Goal: Obtain resource: Download file/media

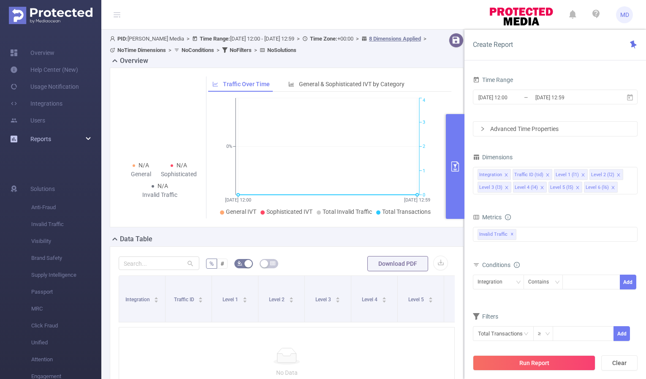
click at [66, 141] on div "Reports" at bounding box center [50, 138] width 101 height 17
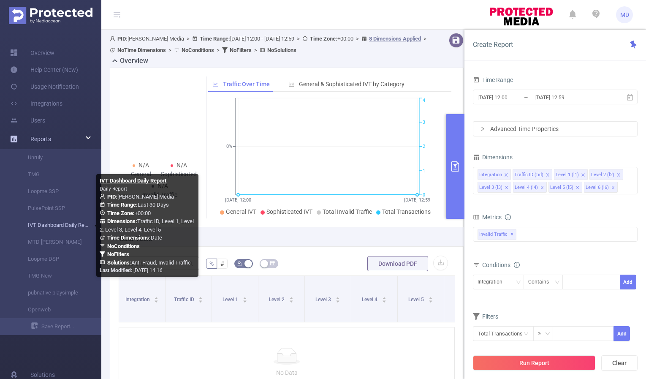
click at [47, 224] on link "IVT Dashboard Daily Report" at bounding box center [54, 225] width 74 height 17
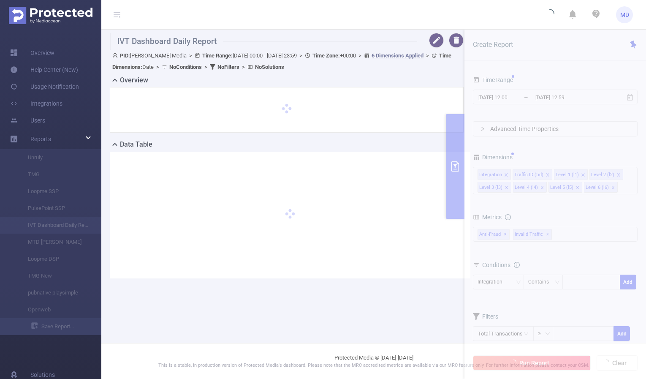
type input "[DATE] 00:00"
type input "[DATE] 23:59"
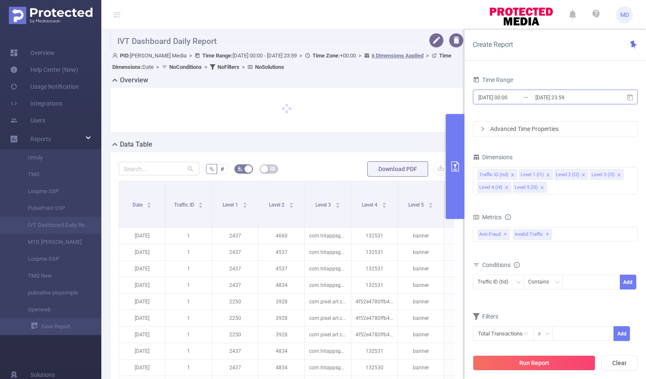
click at [550, 95] on input "2025-09-23 23:59" at bounding box center [568, 97] width 68 height 11
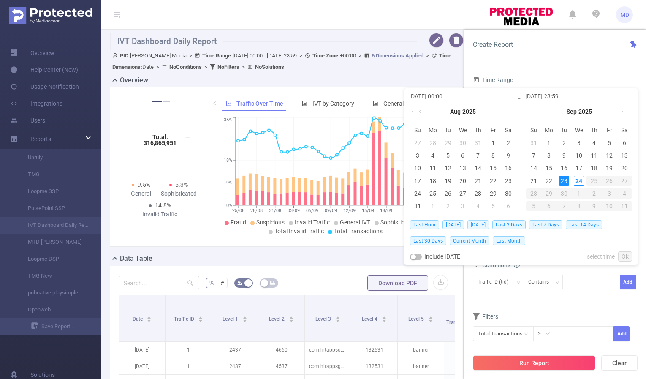
click at [474, 224] on span "Yesterday" at bounding box center [478, 224] width 22 height 9
type input "2025-09-23 00:00"
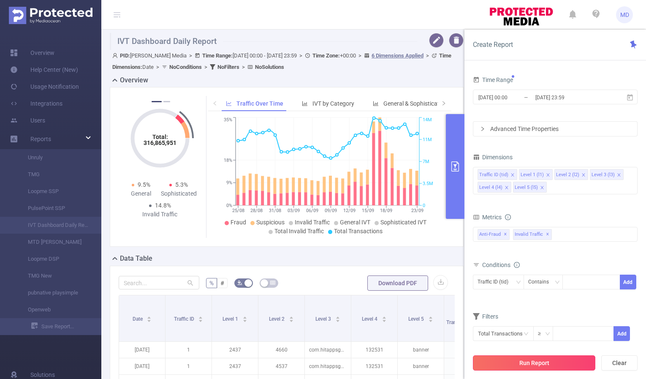
click at [537, 361] on button "Run Report" at bounding box center [534, 362] width 122 height 15
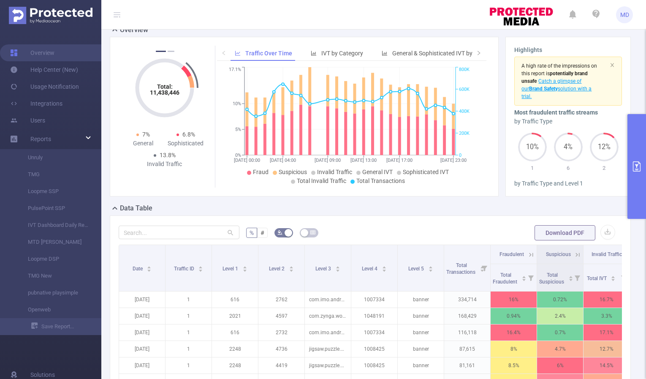
scroll to position [39, 0]
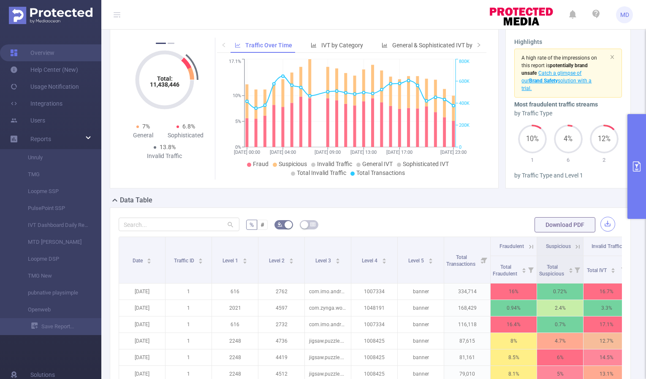
click at [603, 225] on button "button" at bounding box center [607, 224] width 15 height 15
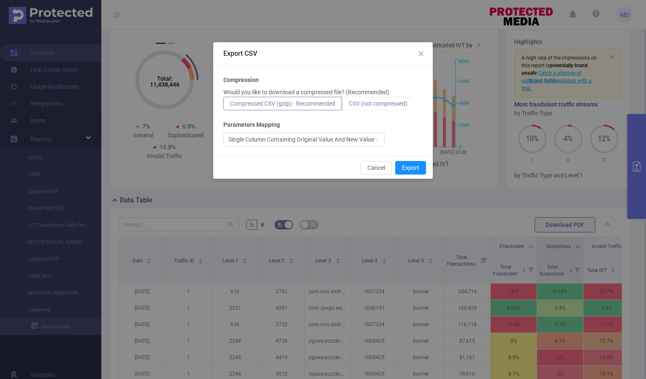
click at [382, 107] on label "CSV (not compressed)" at bounding box center [378, 104] width 72 height 14
click at [349, 106] on input "CSV (not compressed)" at bounding box center [349, 106] width 0 height 0
click at [412, 170] on button "Export" at bounding box center [410, 168] width 31 height 14
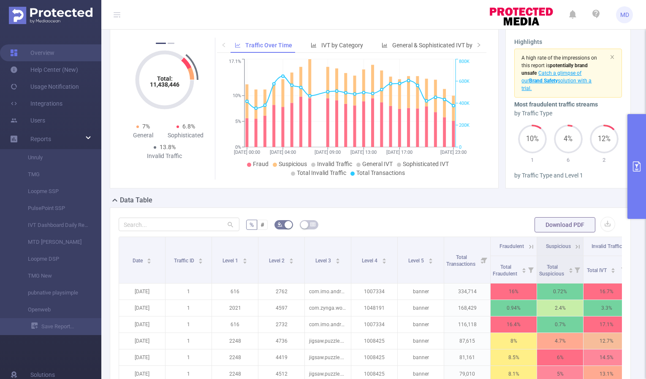
click at [631, 167] on icon "primary" at bounding box center [636, 166] width 10 height 10
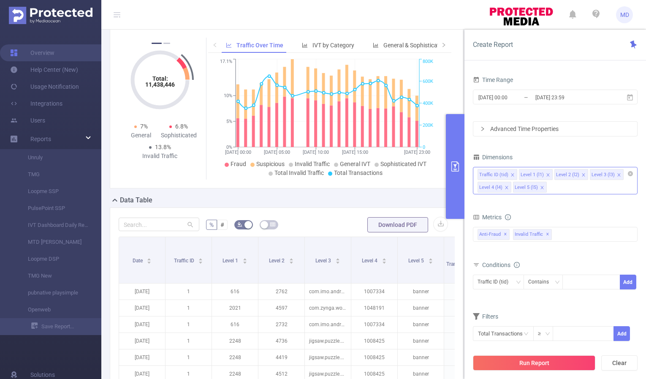
click at [540, 185] on icon "icon: close" at bounding box center [542, 187] width 4 height 4
click at [581, 173] on icon "icon: close" at bounding box center [583, 175] width 4 height 4
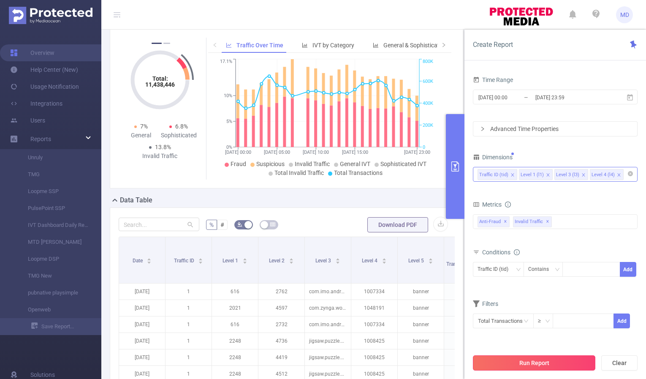
click at [518, 363] on button "Run Report" at bounding box center [534, 362] width 122 height 15
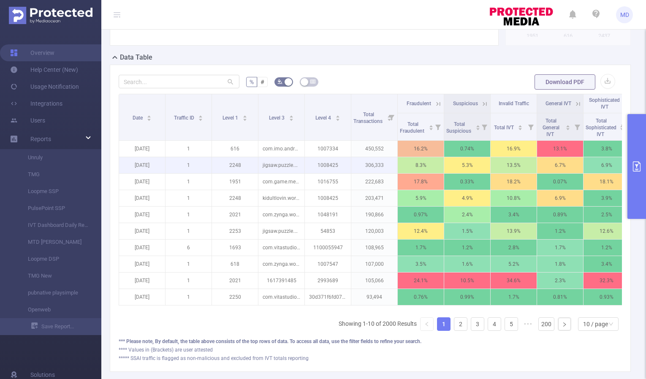
scroll to position [233, 0]
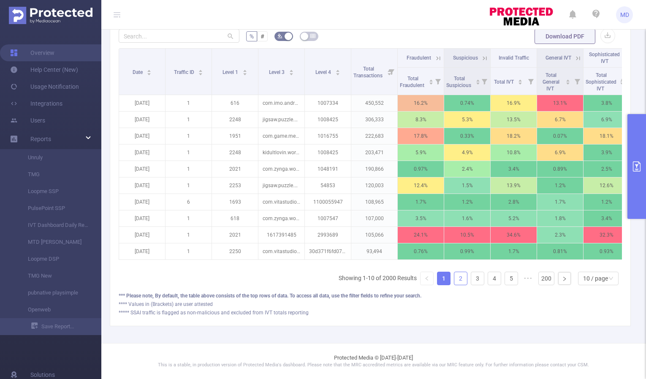
click at [454, 277] on link "2" at bounding box center [460, 278] width 13 height 13
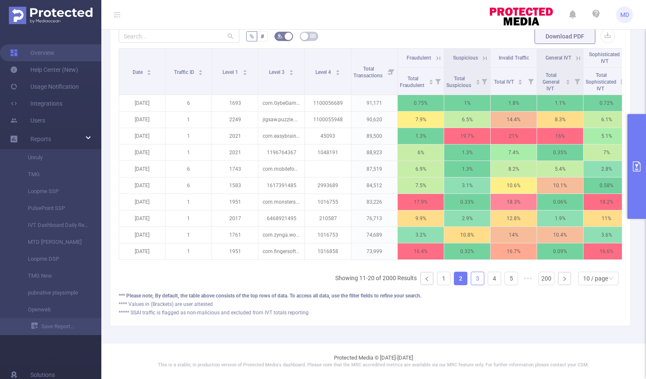
click at [471, 281] on link "3" at bounding box center [477, 278] width 13 height 13
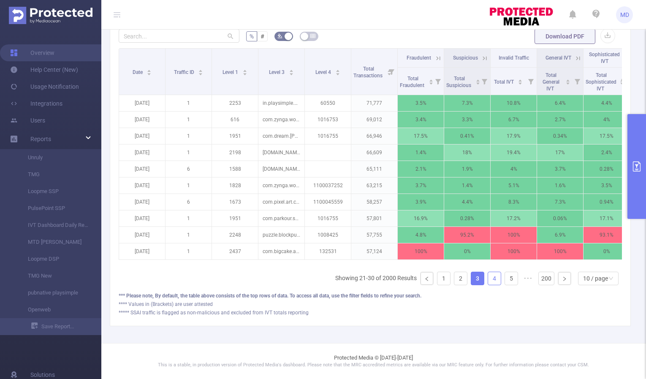
click at [488, 277] on link "4" at bounding box center [494, 278] width 13 height 13
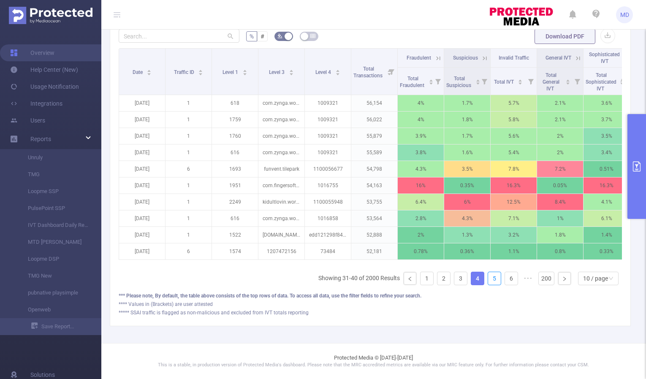
click at [488, 277] on link "5" at bounding box center [494, 278] width 13 height 13
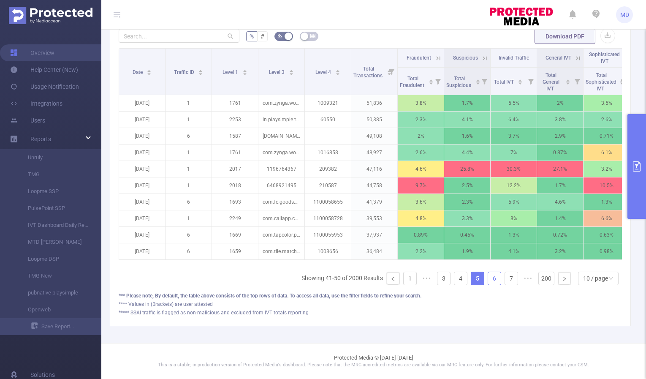
click at [488, 277] on link "6" at bounding box center [494, 278] width 13 height 13
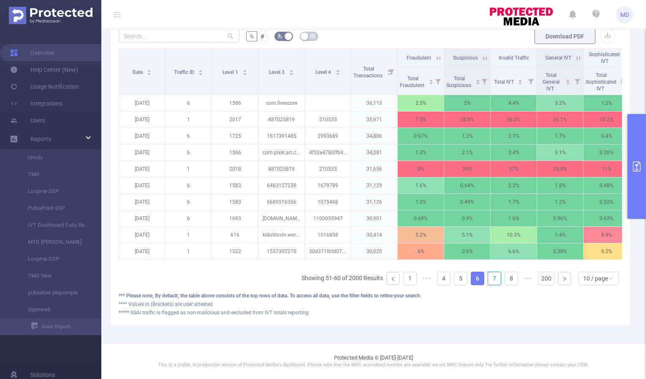
click at [488, 277] on link "7" at bounding box center [494, 278] width 13 height 13
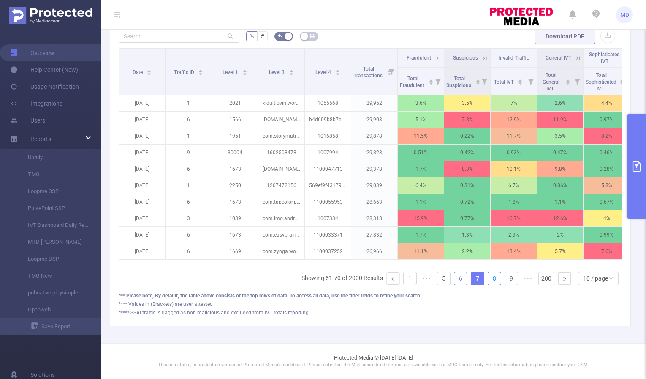
click at [488, 277] on link "8" at bounding box center [494, 278] width 13 height 13
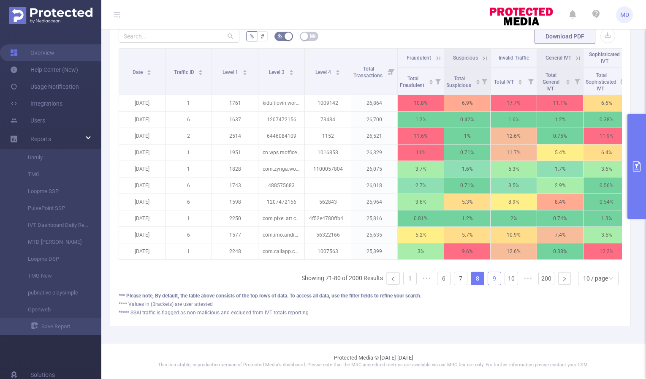
click at [488, 278] on link "9" at bounding box center [494, 278] width 13 height 13
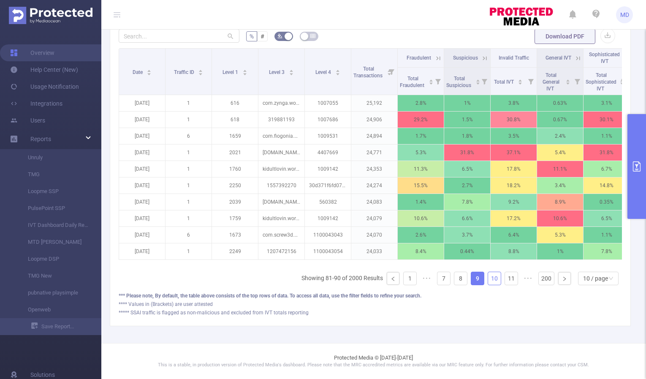
click at [488, 279] on link "10" at bounding box center [494, 278] width 13 height 13
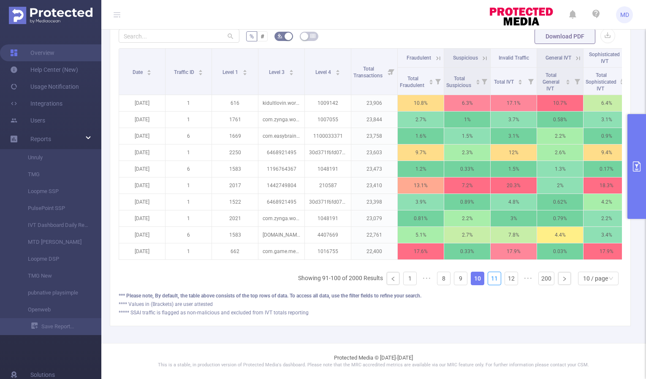
click at [488, 279] on link "11" at bounding box center [494, 278] width 13 height 13
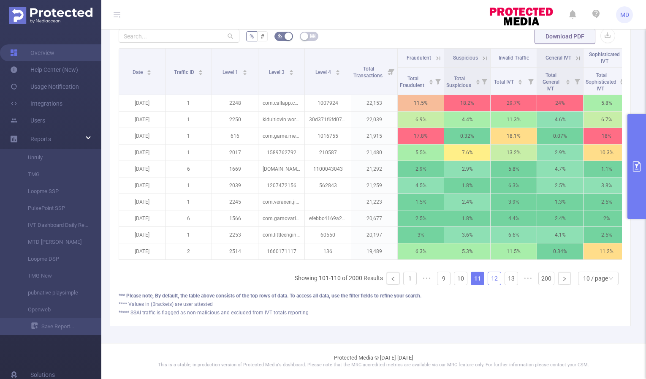
click at [488, 279] on link "12" at bounding box center [494, 278] width 13 height 13
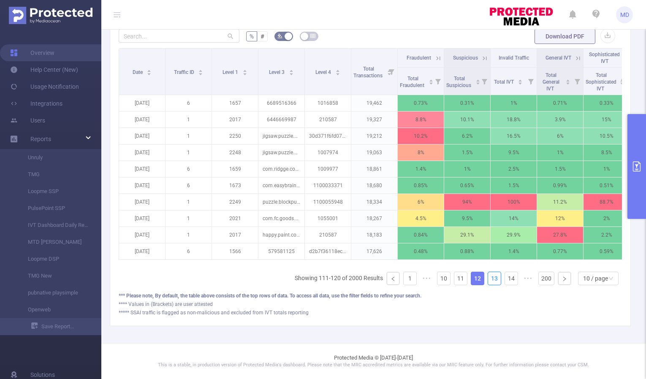
click at [488, 279] on link "13" at bounding box center [494, 278] width 13 height 13
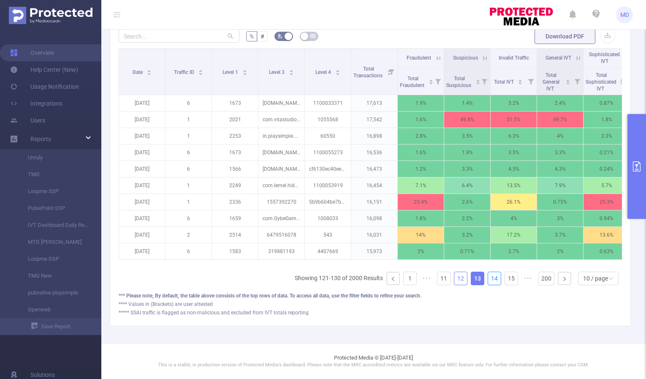
click at [488, 279] on link "14" at bounding box center [494, 278] width 13 height 13
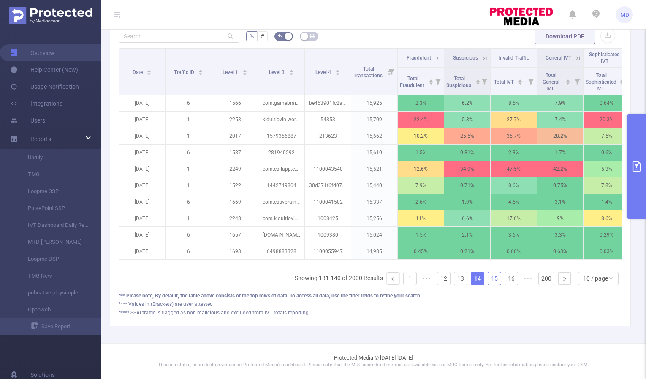
click at [488, 279] on link "15" at bounding box center [494, 278] width 13 height 13
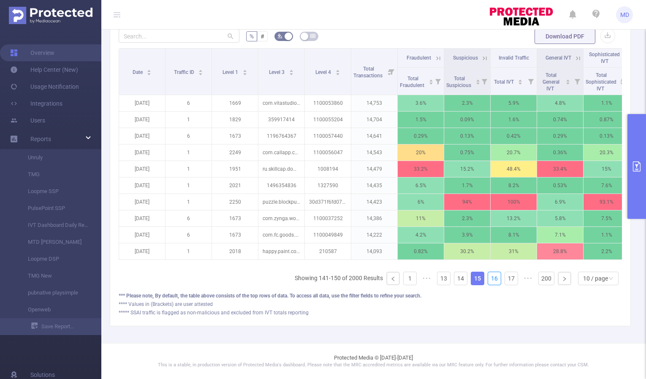
click at [488, 279] on link "16" at bounding box center [494, 278] width 13 height 13
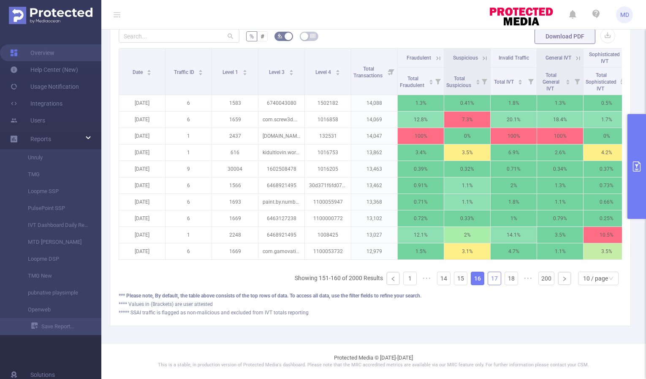
click at [490, 275] on link "17" at bounding box center [494, 278] width 13 height 13
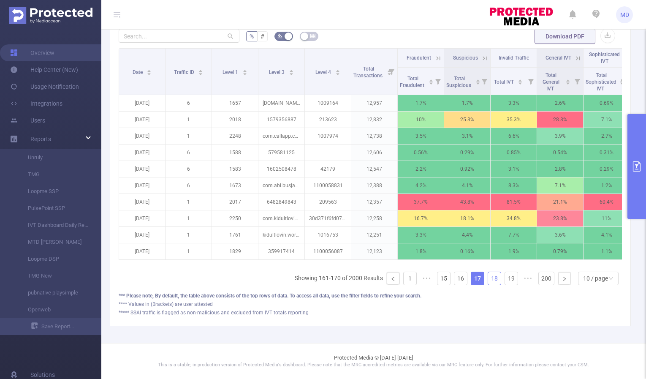
click at [490, 276] on link "18" at bounding box center [494, 278] width 13 height 13
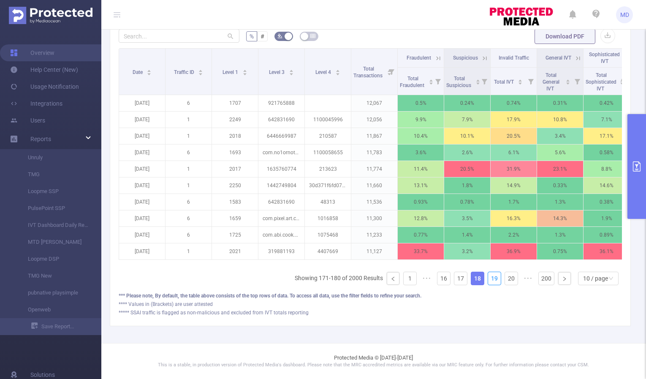
click at [490, 276] on link "19" at bounding box center [494, 278] width 13 height 13
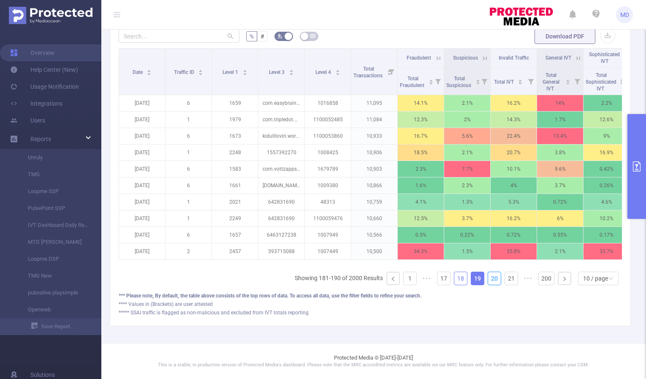
click at [490, 276] on link "20" at bounding box center [494, 278] width 13 height 13
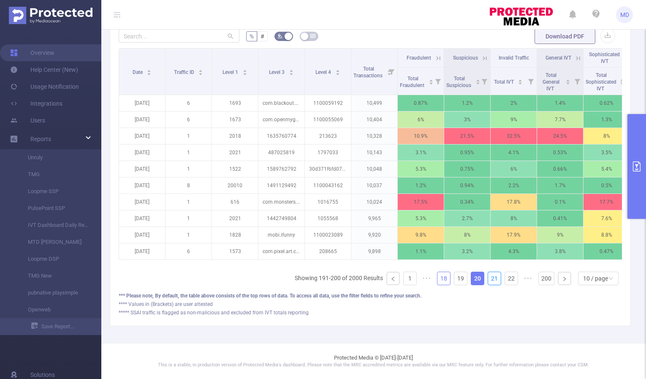
click at [490, 276] on link "21" at bounding box center [494, 278] width 13 height 13
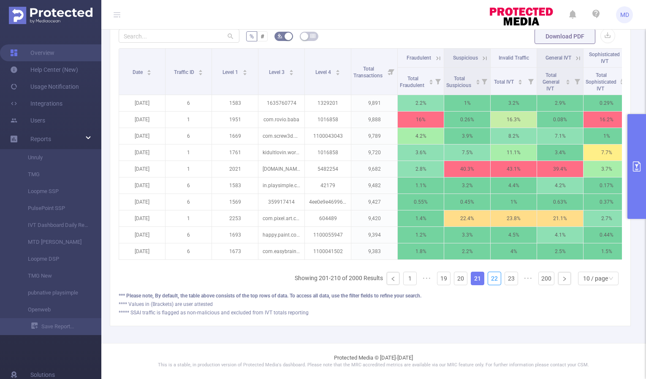
click at [490, 276] on link "22" at bounding box center [494, 278] width 13 height 13
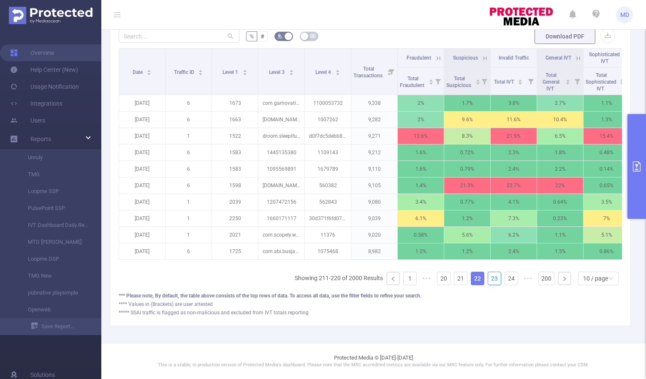
click at [490, 276] on link "23" at bounding box center [494, 278] width 13 height 13
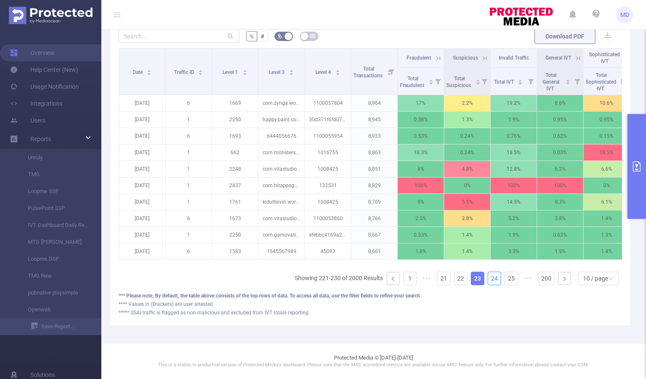
click at [490, 276] on link "24" at bounding box center [494, 278] width 13 height 13
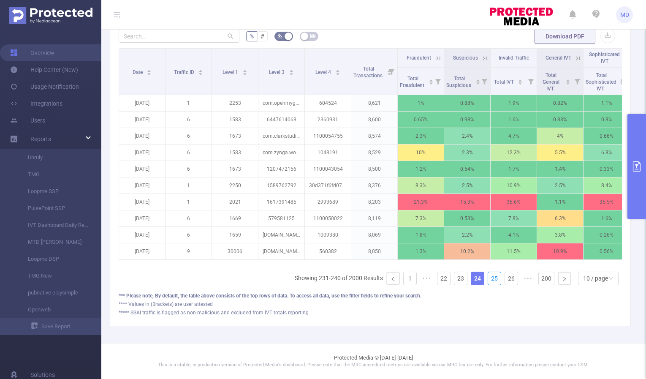
click at [490, 276] on link "25" at bounding box center [494, 278] width 13 height 13
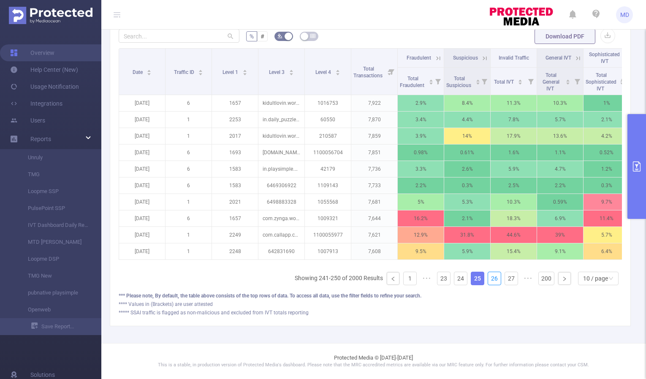
click at [490, 276] on link "26" at bounding box center [494, 278] width 13 height 13
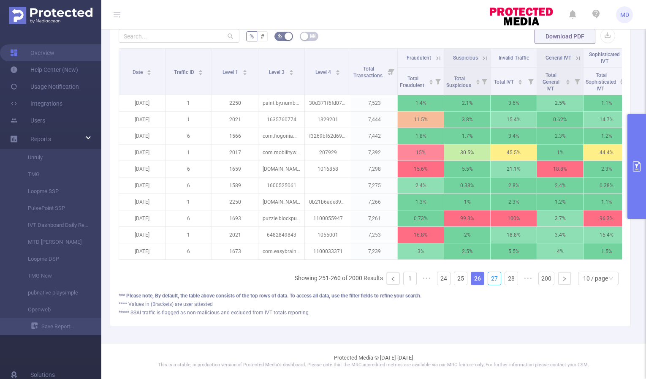
click at [490, 276] on link "27" at bounding box center [494, 278] width 13 height 13
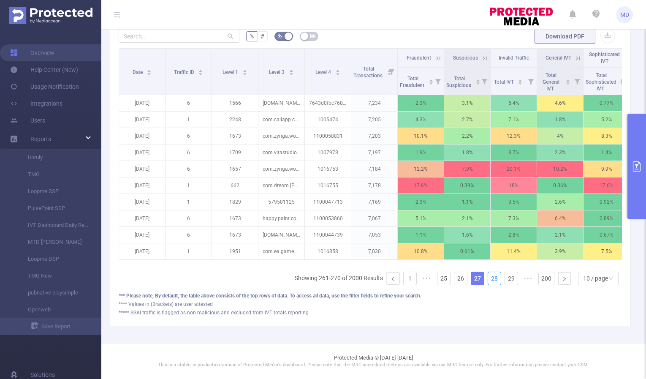
click at [490, 276] on link "28" at bounding box center [494, 278] width 13 height 13
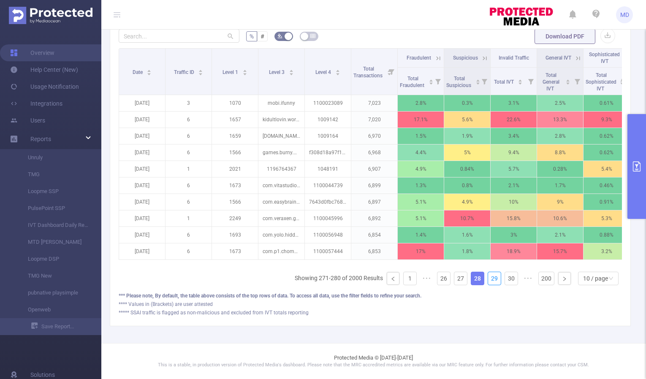
click at [490, 276] on link "29" at bounding box center [494, 278] width 13 height 13
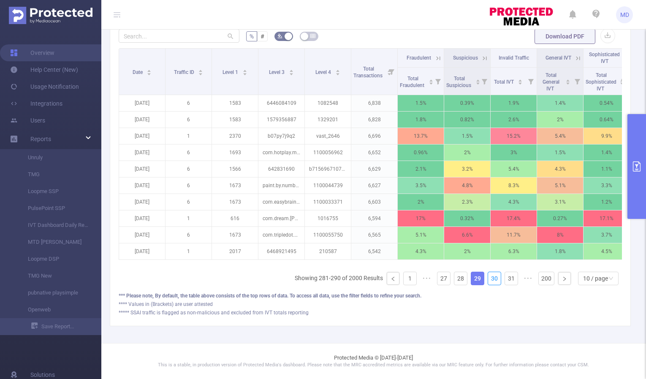
click at [490, 276] on link "30" at bounding box center [494, 278] width 13 height 13
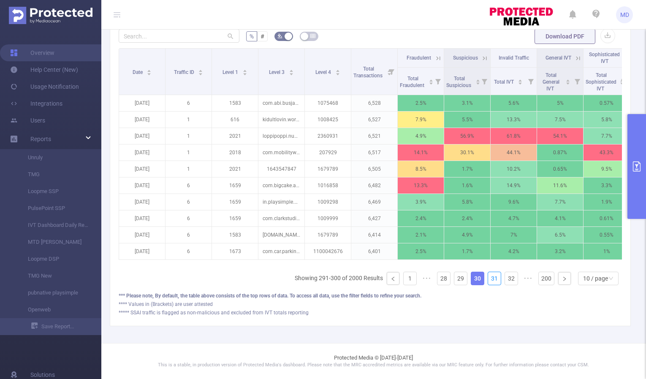
click at [490, 276] on link "31" at bounding box center [494, 278] width 13 height 13
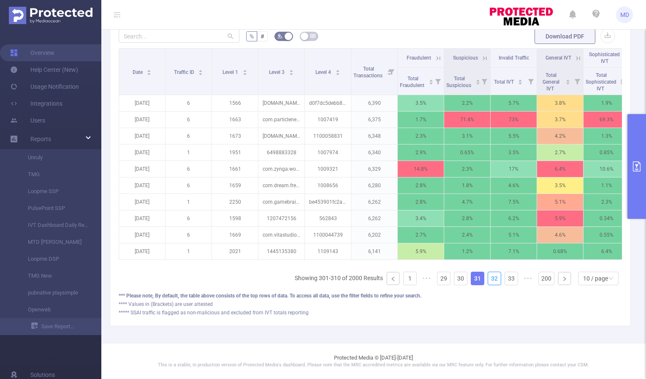
click at [490, 276] on link "32" at bounding box center [494, 278] width 13 height 13
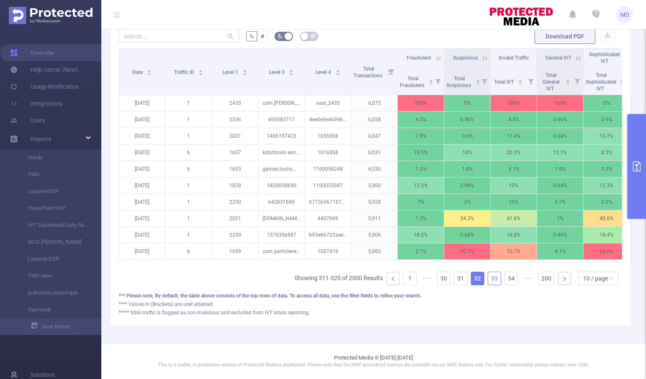
click at [491, 279] on link "33" at bounding box center [494, 278] width 13 height 13
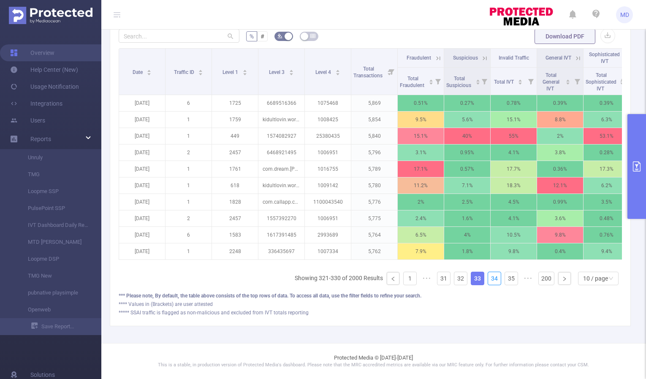
click at [491, 279] on link "34" at bounding box center [494, 278] width 13 height 13
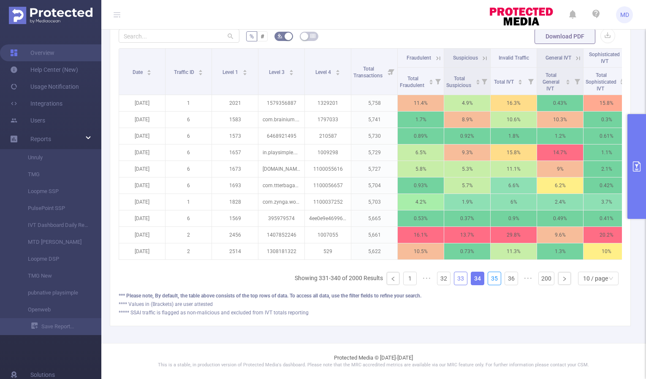
click at [491, 279] on link "35" at bounding box center [494, 278] width 13 height 13
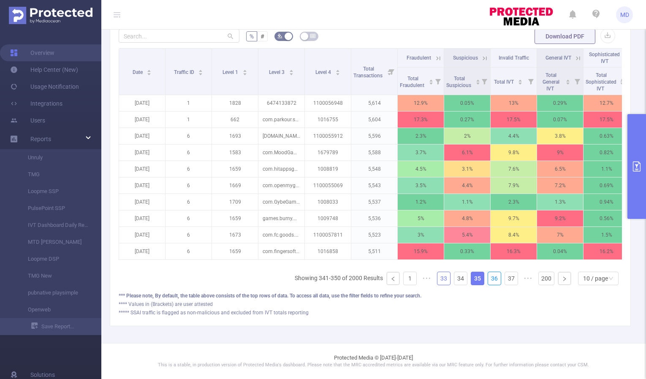
click at [491, 279] on link "36" at bounding box center [494, 278] width 13 height 13
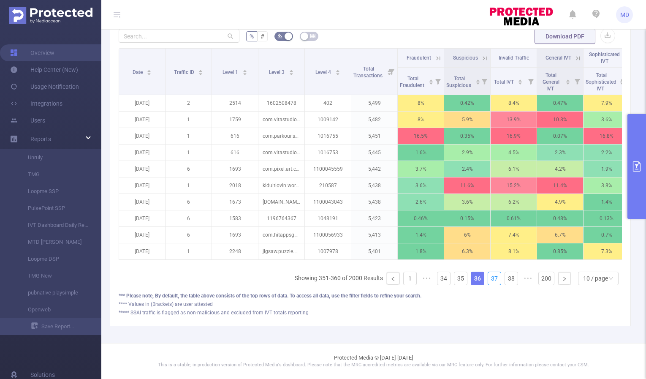
click at [491, 279] on link "37" at bounding box center [494, 278] width 13 height 13
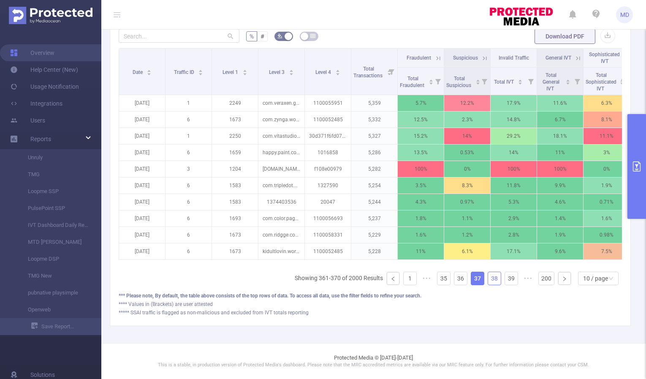
click at [488, 277] on link "38" at bounding box center [494, 278] width 13 height 13
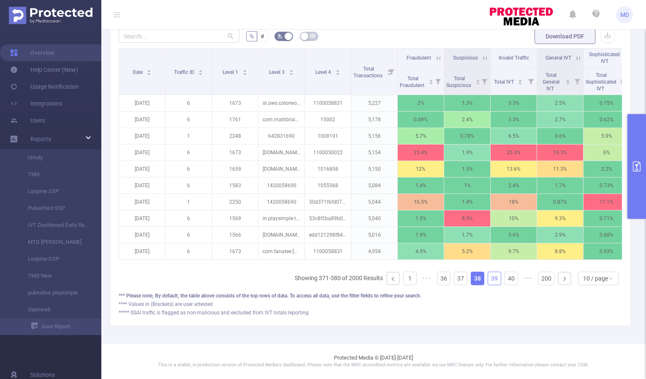
click at [489, 280] on link "39" at bounding box center [494, 278] width 13 height 13
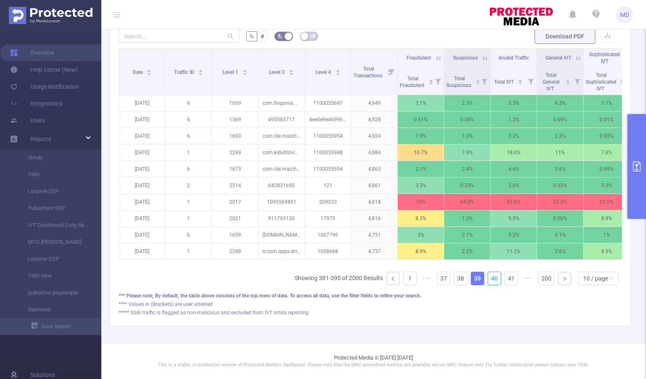
click at [489, 280] on link "40" at bounding box center [494, 278] width 13 height 13
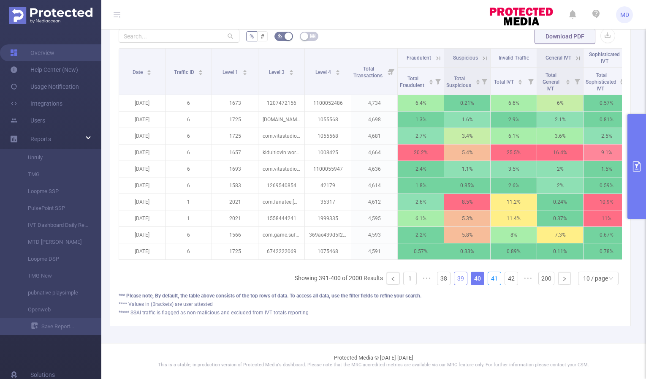
click at [489, 280] on link "41" at bounding box center [494, 278] width 13 height 13
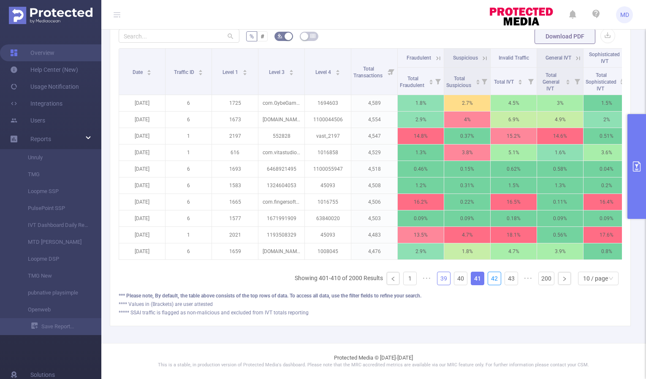
click at [489, 280] on link "42" at bounding box center [494, 278] width 13 height 13
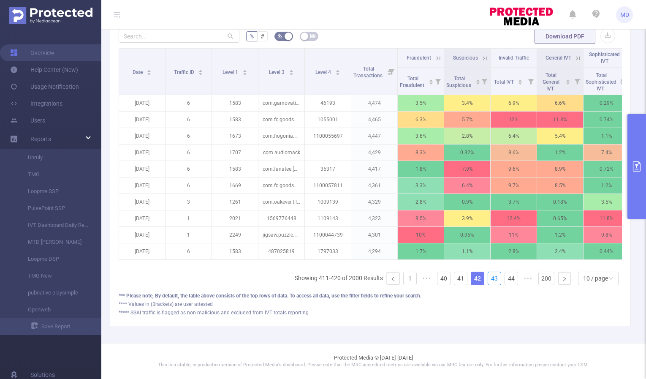
click at [489, 280] on link "43" at bounding box center [494, 278] width 13 height 13
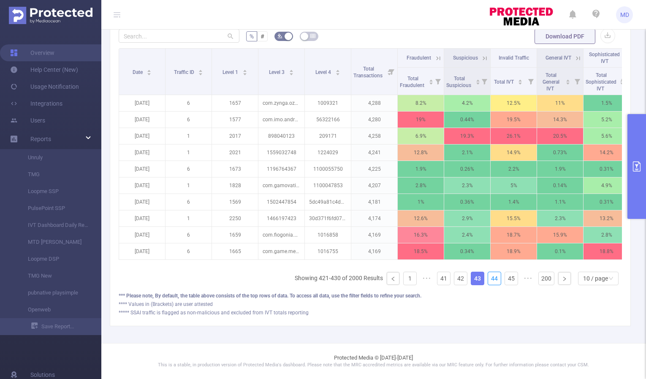
click at [489, 280] on link "44" at bounding box center [494, 278] width 13 height 13
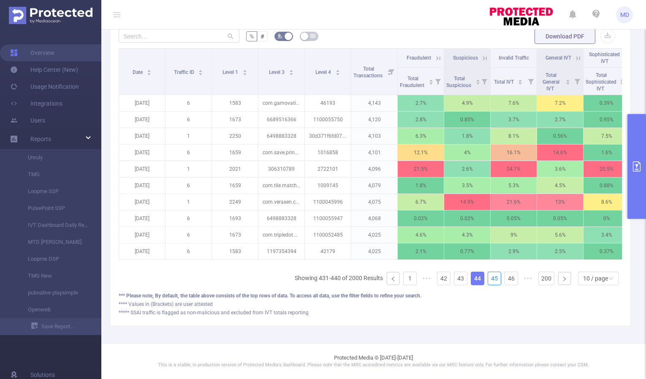
click at [489, 280] on link "45" at bounding box center [494, 278] width 13 height 13
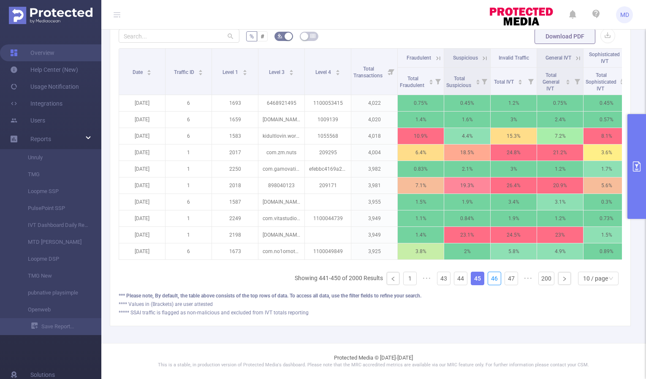
click at [489, 280] on link "46" at bounding box center [494, 278] width 13 height 13
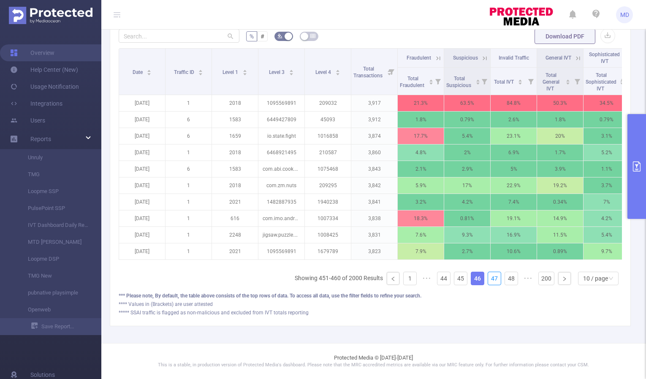
click at [489, 280] on link "47" at bounding box center [494, 278] width 13 height 13
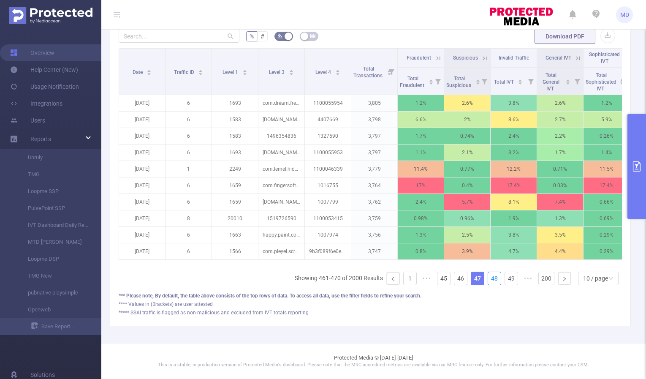
click at [489, 280] on link "48" at bounding box center [494, 278] width 13 height 13
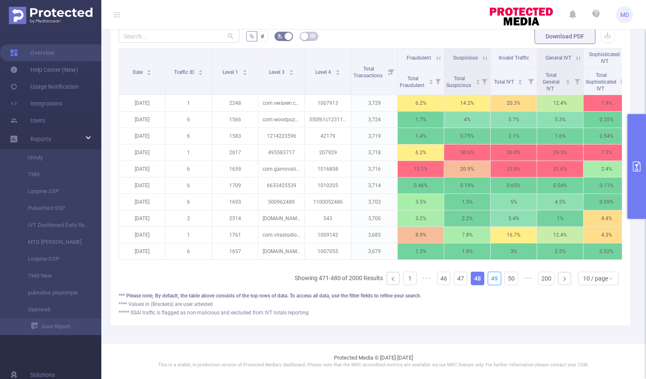
click at [489, 280] on link "49" at bounding box center [494, 278] width 13 height 13
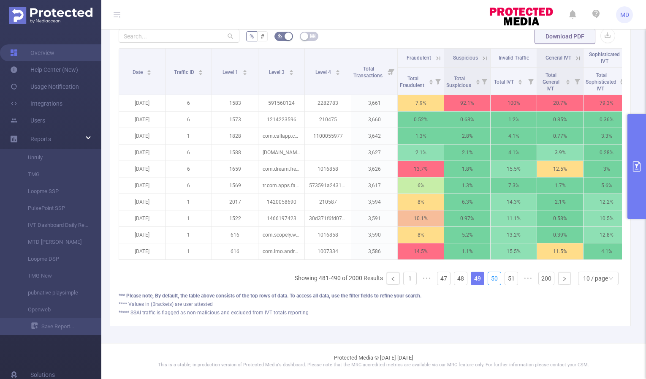
click at [489, 280] on link "50" at bounding box center [494, 278] width 13 height 13
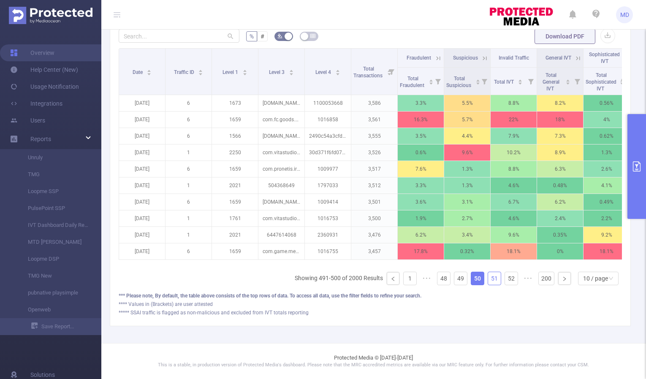
click at [488, 278] on link "51" at bounding box center [494, 278] width 13 height 13
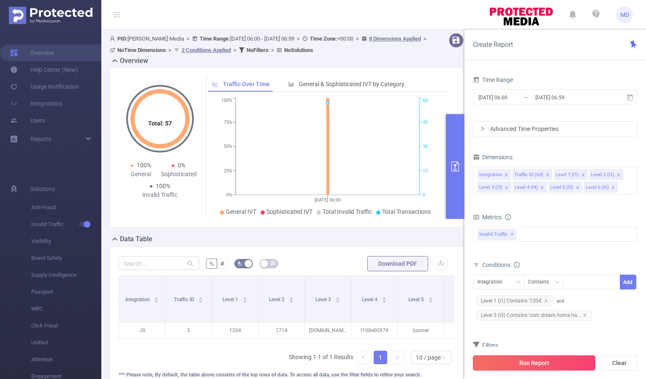
click at [530, 366] on button "Run Report" at bounding box center [534, 362] width 122 height 15
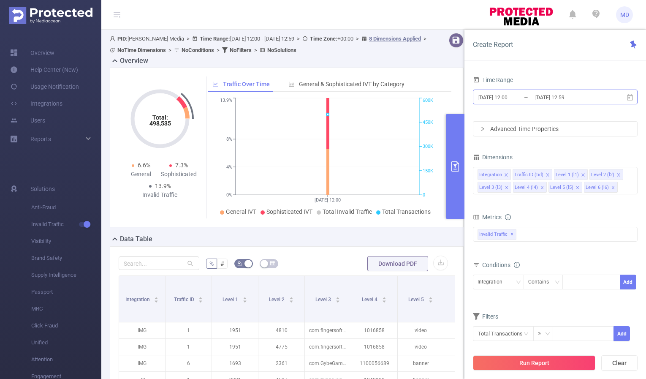
click at [545, 98] on input "[DATE] 12:59" at bounding box center [568, 97] width 68 height 11
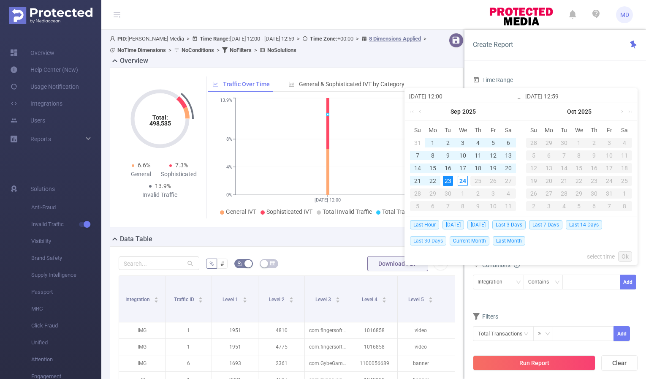
click at [432, 239] on span "Last 30 Days" at bounding box center [428, 240] width 36 height 9
type input "2025-08-25 00:00"
type input "2025-09-23 23:59"
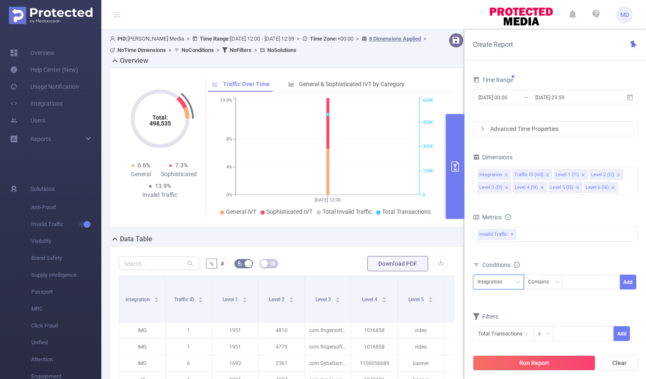
click at [515, 284] on div "Integration" at bounding box center [498, 282] width 42 height 14
click at [501, 183] on li "Traffic ID (tid)" at bounding box center [498, 185] width 51 height 14
click at [578, 282] on div at bounding box center [591, 282] width 49 height 14
type input "1"
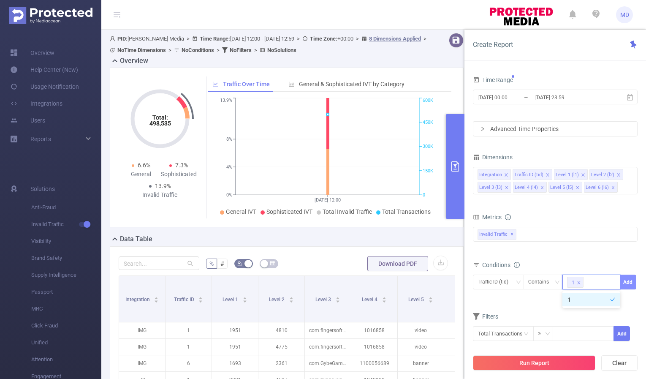
click at [631, 281] on button "Add" at bounding box center [628, 281] width 16 height 15
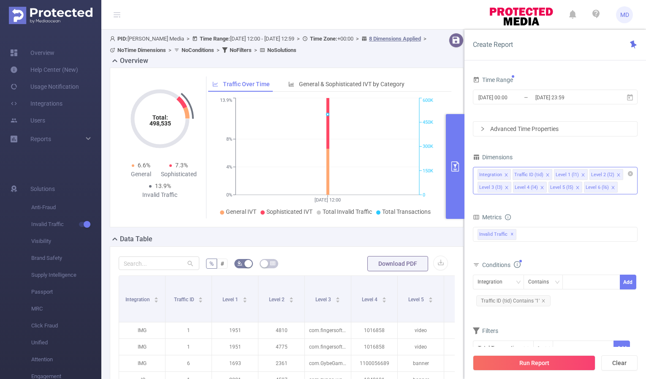
click at [581, 173] on icon "icon: close" at bounding box center [583, 175] width 4 height 4
click at [541, 187] on icon "icon: close" at bounding box center [542, 187] width 4 height 4
click at [517, 279] on icon "icon: down" at bounding box center [517, 281] width 5 height 5
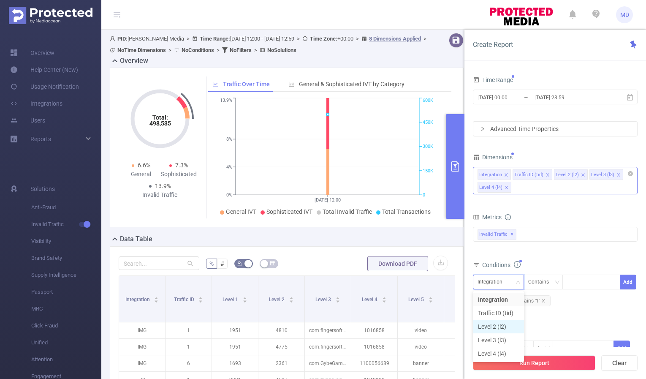
click at [508, 329] on li "Level 2 (l2)" at bounding box center [498, 327] width 51 height 14
click at [587, 285] on div at bounding box center [591, 282] width 49 height 14
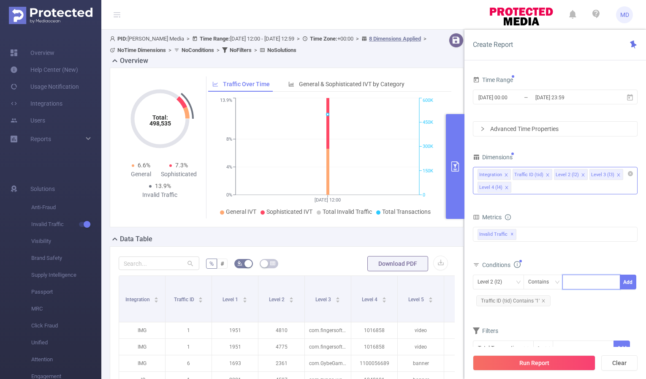
paste input "3587"
type input "3587"
paste input "4357"
type input "4357"
paste input "3607"
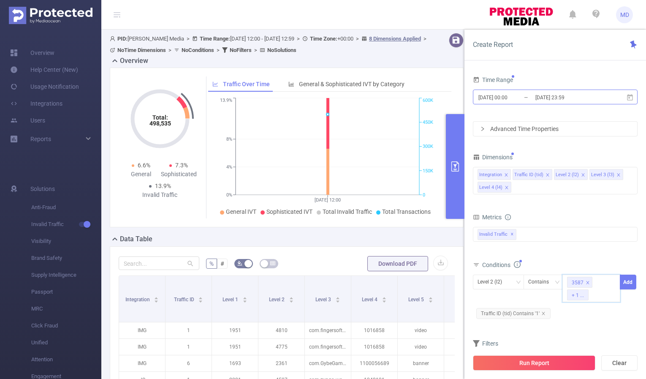
type input "3607"
paste input "4124"
type input "4124"
paste input "3614"
type input "3614"
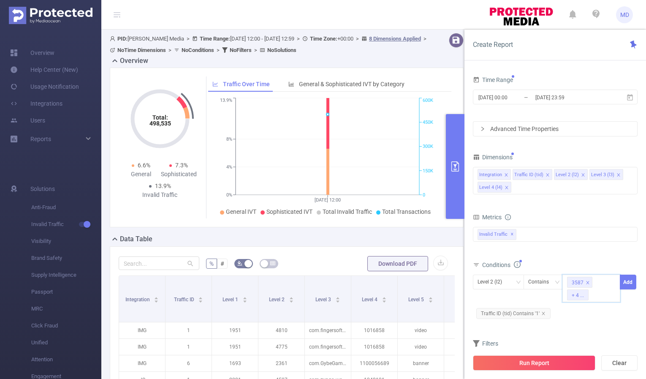
paste input "4382"
type input "4382"
paste input "3875"
type input "3875"
paste input "4133"
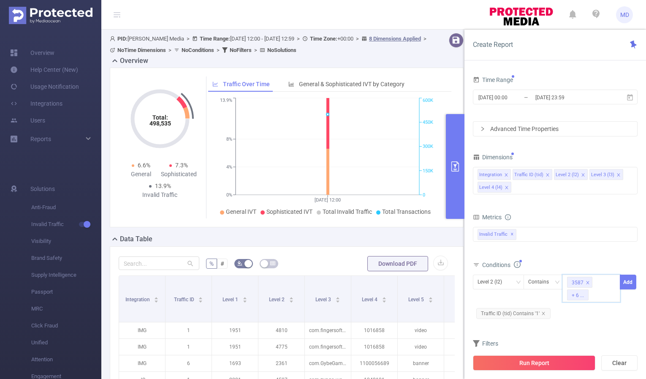
type input "4133"
paste input "3629"
type input "3629"
paste input "3887"
type input "3887"
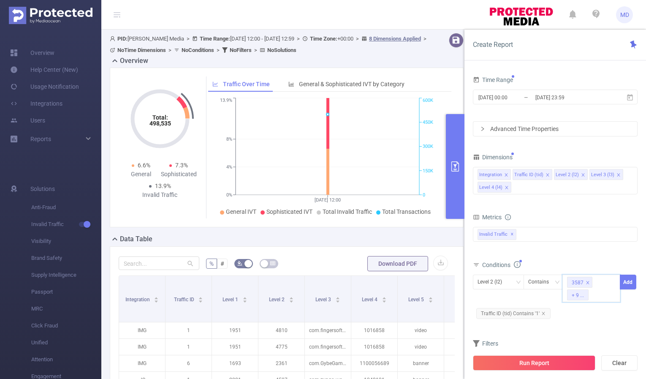
paste input "3899"
type input "3899"
paste input "3901"
type input "3901"
paste input "3901"
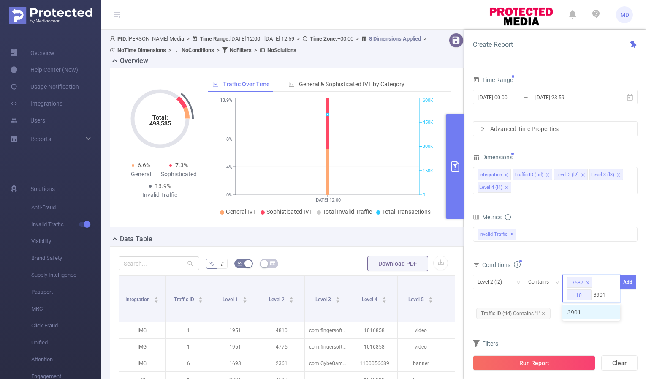
type input "3901"
paste input "4730"
type input "4730"
click at [601, 287] on div "3587 + 12 ..." at bounding box center [591, 282] width 49 height 14
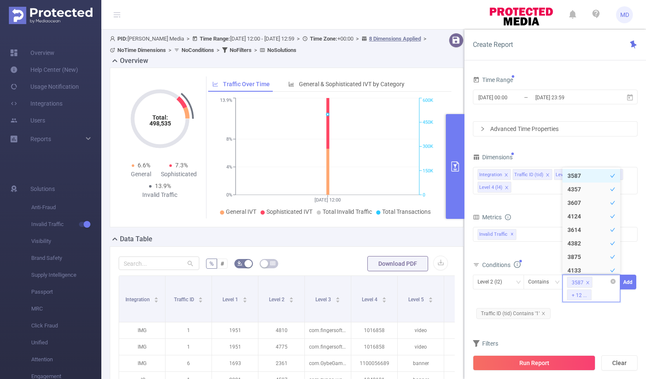
paste input "4009"
type input "4009"
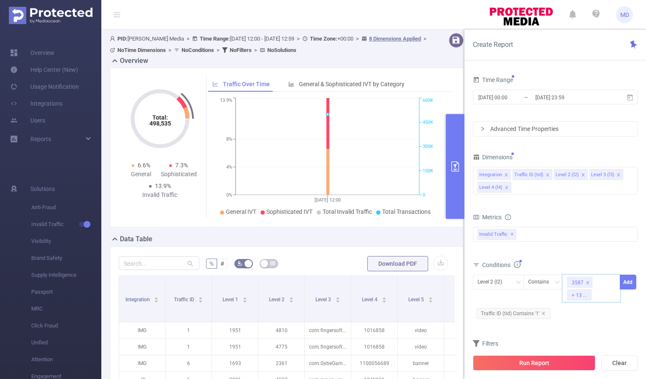
paste input "3772"
type input "3772"
paste input "3805"
type input "3805"
paste input "4066"
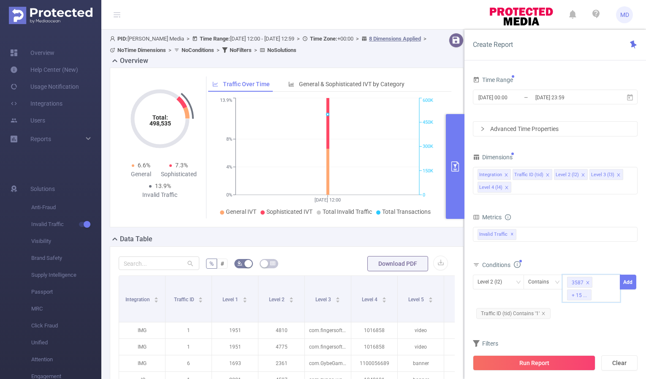
type input "4066"
paste input "4084"
type input "4084"
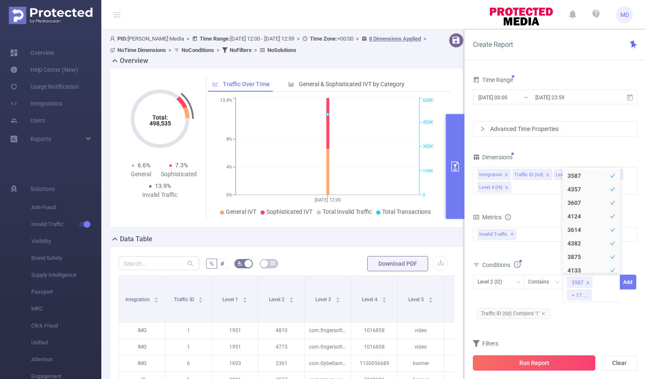
click at [532, 365] on button "Run Report" at bounding box center [534, 362] width 122 height 15
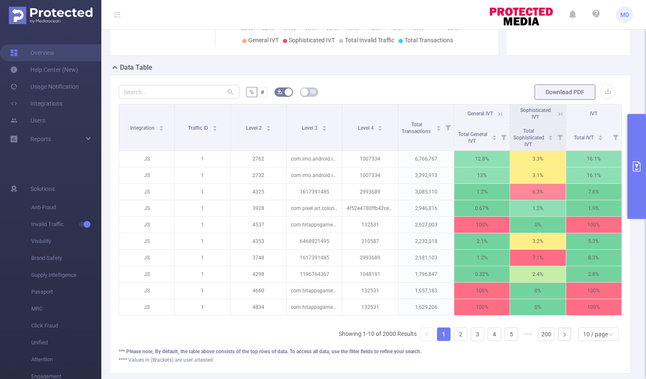
scroll to position [225, 0]
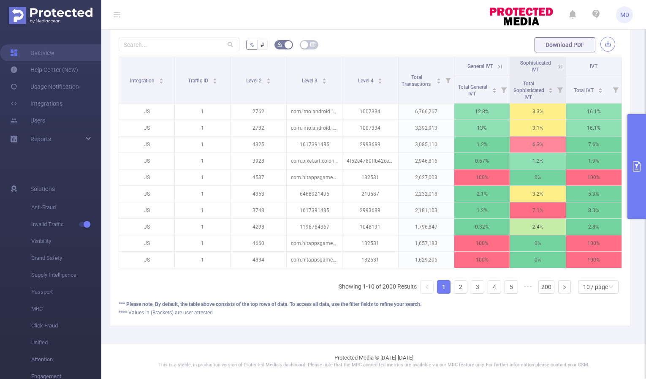
click at [604, 37] on button "button" at bounding box center [607, 44] width 15 height 15
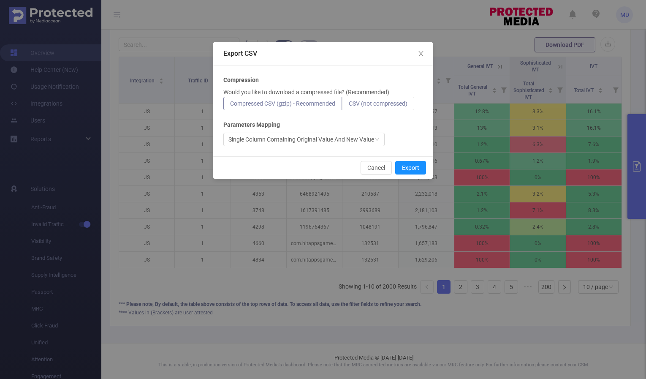
click at [377, 104] on span "CSV (not compressed)" at bounding box center [378, 103] width 59 height 7
click at [349, 106] on input "CSV (not compressed)" at bounding box center [349, 106] width 0 height 0
click at [409, 169] on button "Export" at bounding box center [410, 168] width 31 height 14
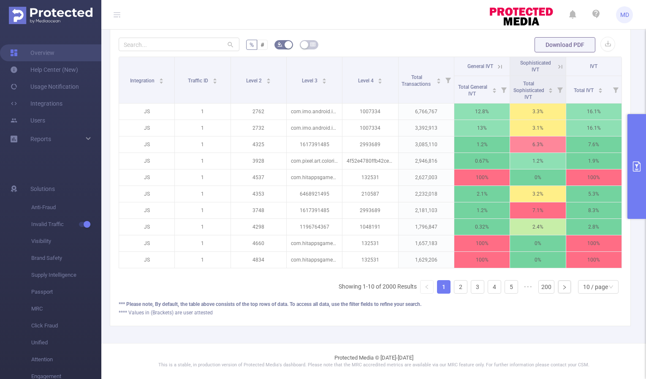
click at [636, 175] on button "primary" at bounding box center [636, 166] width 19 height 105
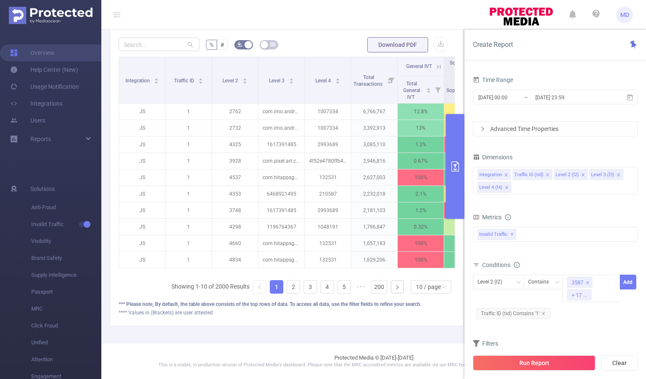
click at [452, 167] on icon "primary" at bounding box center [455, 166] width 10 height 10
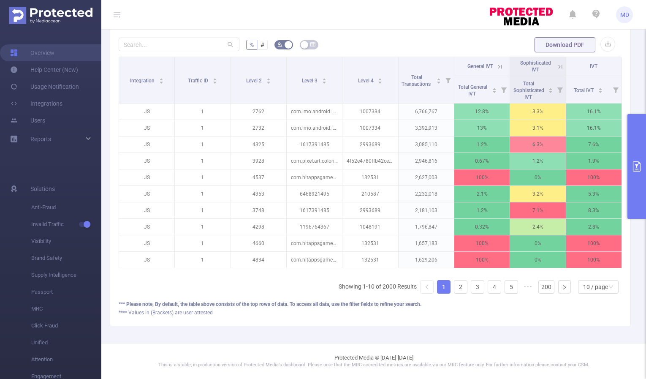
click at [632, 171] on icon "primary" at bounding box center [636, 166] width 10 height 10
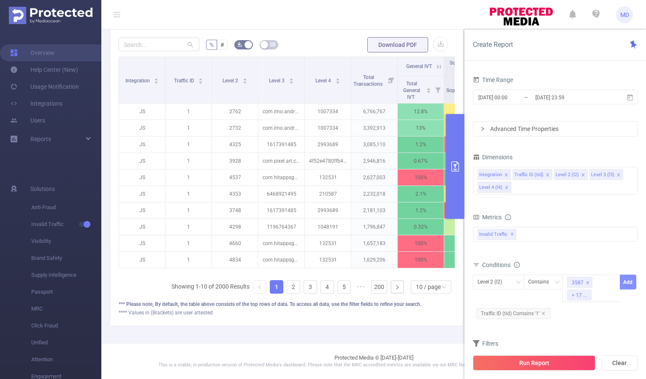
click at [629, 281] on button "Add" at bounding box center [628, 281] width 16 height 15
click at [523, 363] on button "Run Report" at bounding box center [534, 362] width 122 height 15
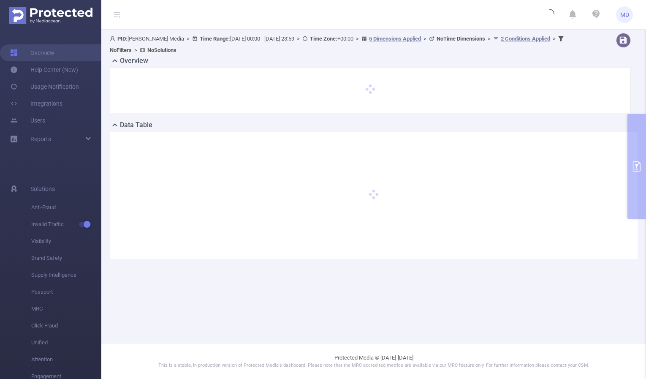
scroll to position [0, 0]
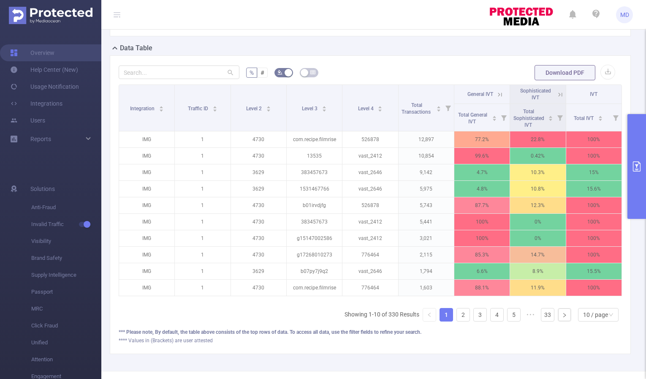
scroll to position [216, 0]
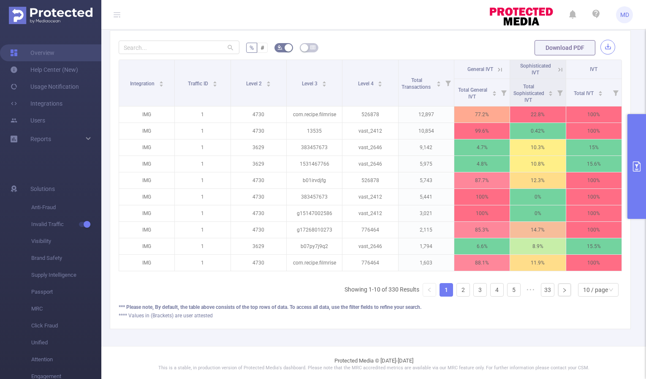
click at [604, 43] on button "button" at bounding box center [607, 47] width 15 height 15
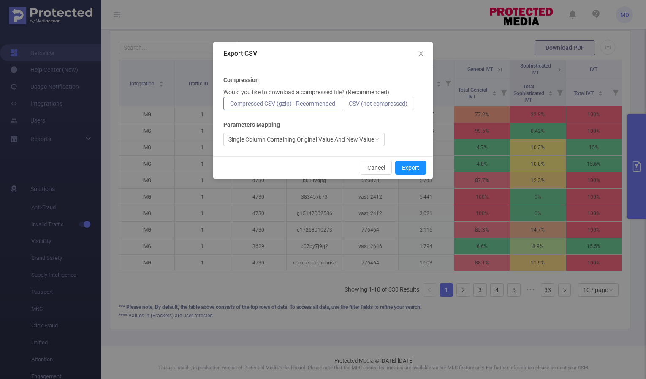
click at [399, 100] on span "CSV (not compressed)" at bounding box center [378, 103] width 59 height 7
click at [349, 106] on input "CSV (not compressed)" at bounding box center [349, 106] width 0 height 0
click at [407, 165] on button "Export" at bounding box center [410, 168] width 31 height 14
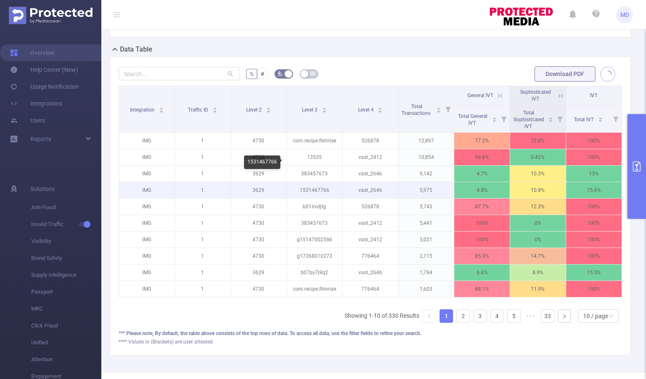
scroll to position [85, 0]
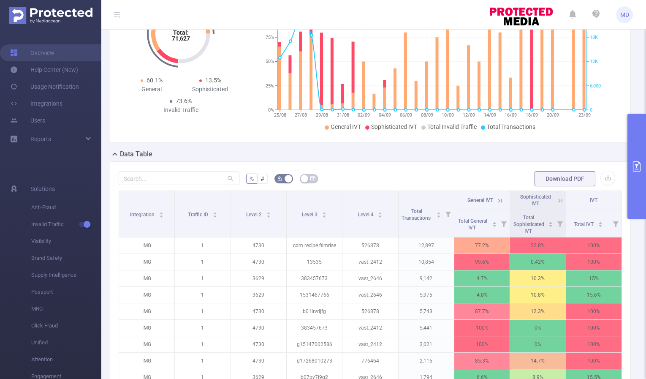
click at [634, 154] on button "primary" at bounding box center [636, 166] width 19 height 105
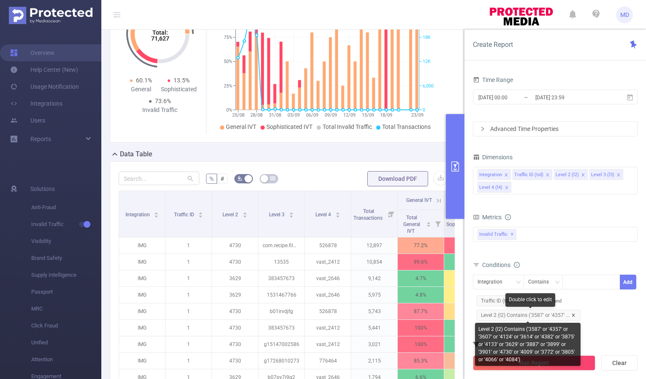
click at [572, 313] on icon "icon: close" at bounding box center [573, 315] width 4 height 4
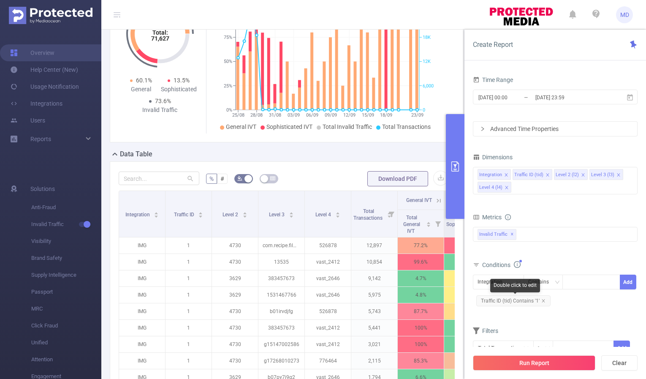
click at [515, 280] on div "Double click to edit" at bounding box center [515, 286] width 50 height 14
click at [517, 279] on icon "icon: down" at bounding box center [517, 281] width 5 height 5
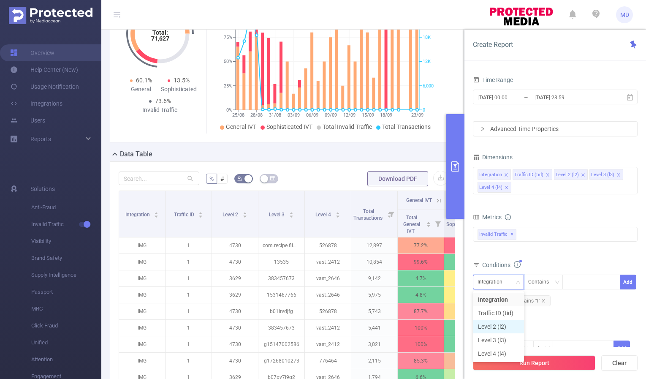
click at [507, 324] on li "Level 2 (l2)" at bounding box center [498, 327] width 51 height 14
click at [586, 281] on div at bounding box center [591, 282] width 49 height 14
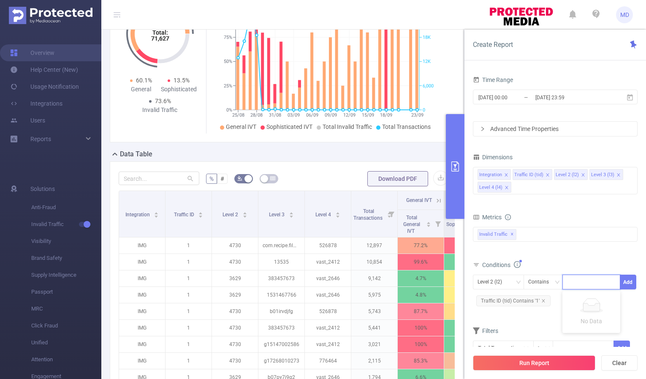
paste input "4120"
type input "4120"
paste input "3838"
type input "3838"
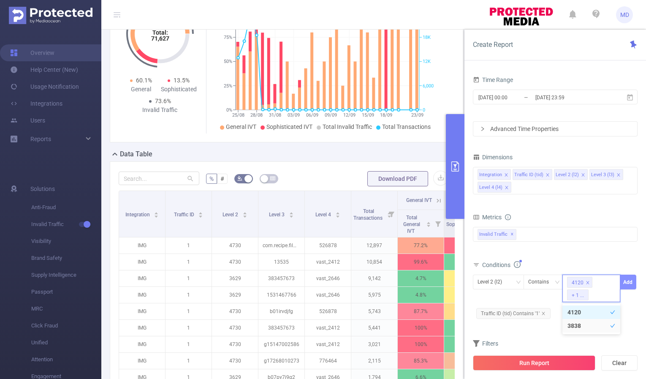
click at [631, 282] on button "Add" at bounding box center [628, 281] width 16 height 15
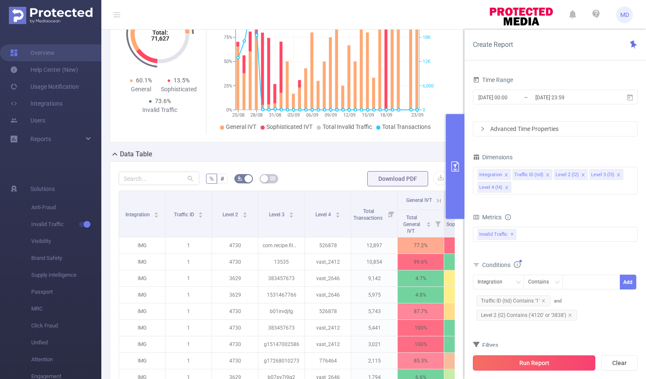
click at [527, 363] on button "Run Report" at bounding box center [534, 362] width 122 height 15
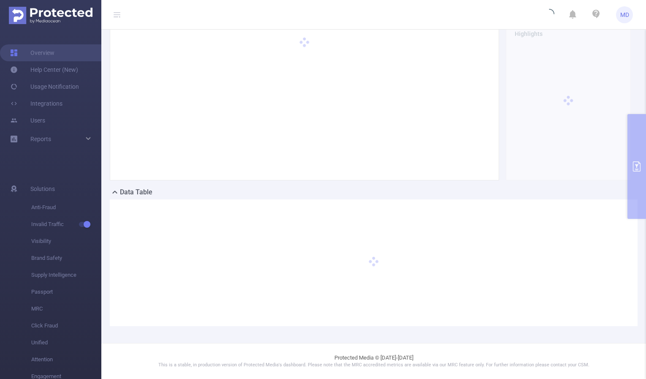
scroll to position [46, 0]
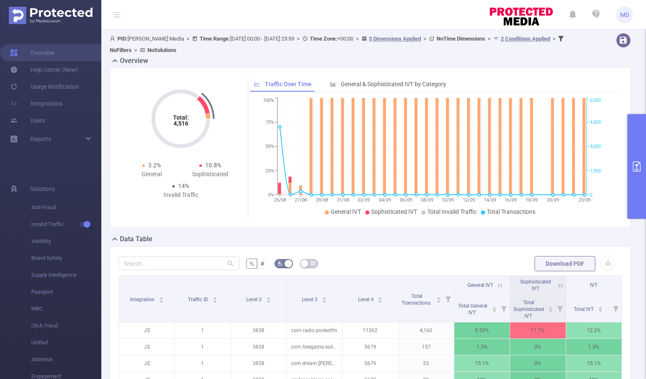
click at [630, 171] on button "primary" at bounding box center [636, 166] width 19 height 105
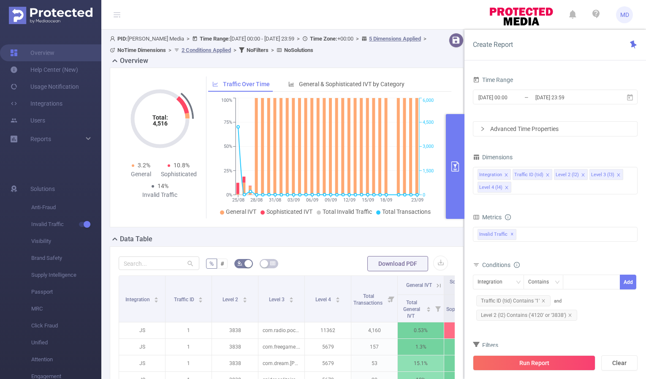
click at [456, 170] on icon "primary" at bounding box center [455, 166] width 10 height 10
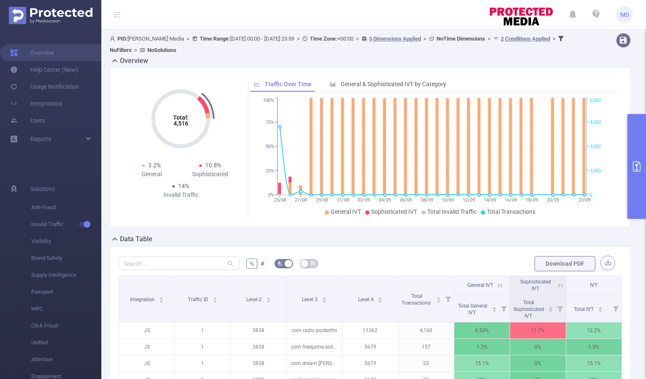
click at [604, 262] on button "button" at bounding box center [607, 262] width 15 height 15
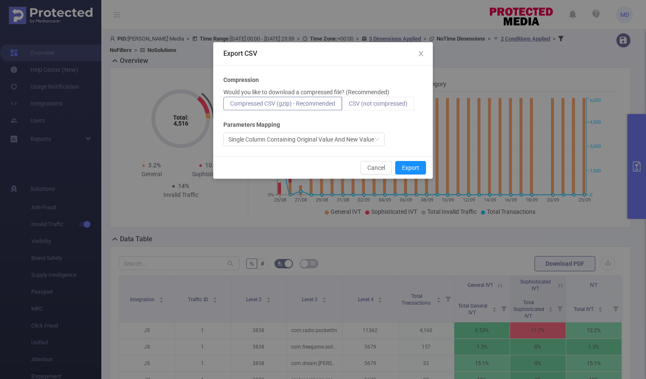
click at [396, 104] on span "CSV (not compressed)" at bounding box center [378, 103] width 59 height 7
click at [349, 106] on input "CSV (not compressed)" at bounding box center [349, 106] width 0 height 0
click at [412, 168] on button "Export" at bounding box center [410, 168] width 31 height 14
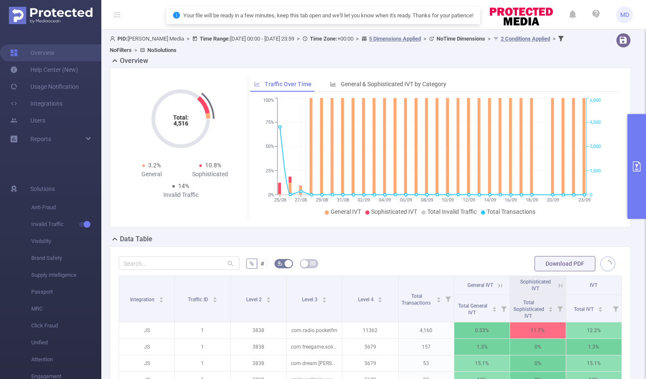
scroll to position [225, 0]
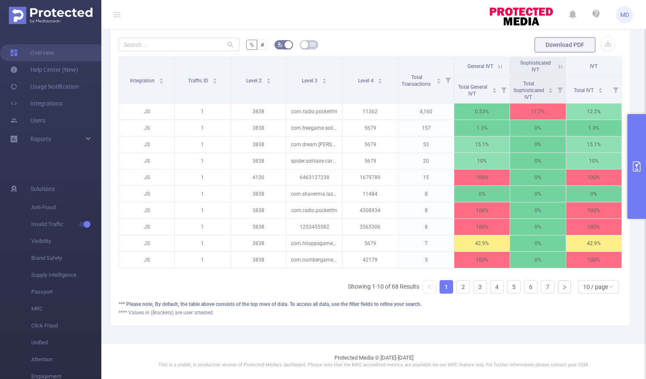
click at [640, 166] on icon "primary" at bounding box center [637, 166] width 8 height 10
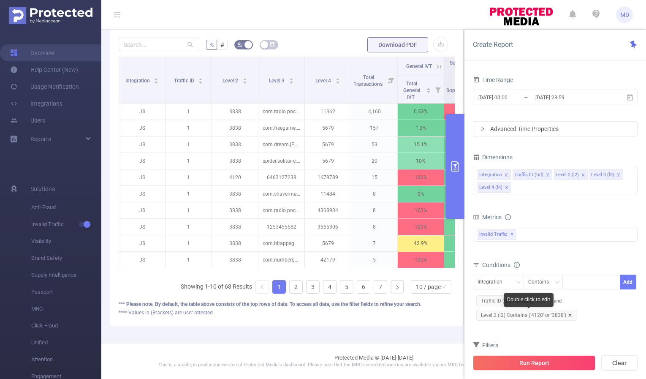
click at [569, 314] on icon "icon: close" at bounding box center [569, 314] width 3 height 3
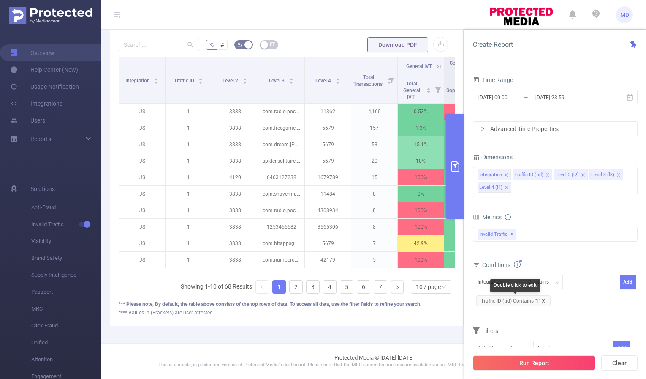
click at [544, 301] on icon "icon: close" at bounding box center [543, 300] width 4 height 4
click at [515, 277] on div "Integration" at bounding box center [498, 282] width 42 height 14
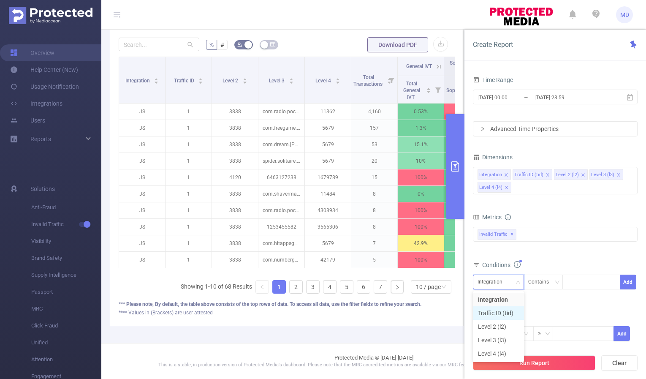
click at [509, 310] on li "Traffic ID (tid)" at bounding box center [498, 313] width 51 height 14
click at [581, 286] on div at bounding box center [591, 282] width 49 height 14
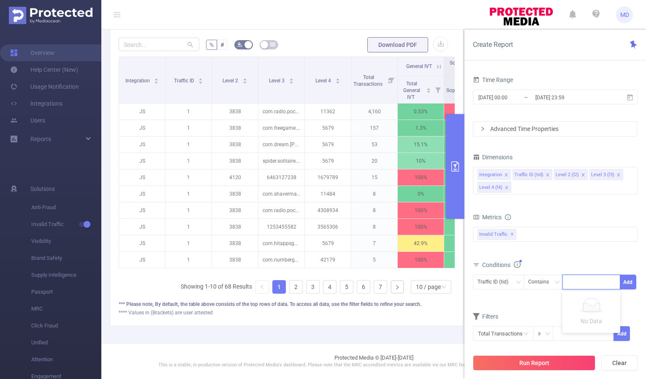
type input "6"
click at [627, 279] on button "Add" at bounding box center [628, 281] width 16 height 15
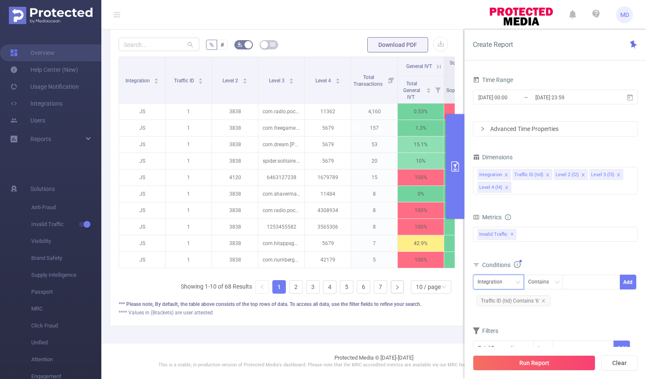
click at [520, 278] on div "Integration" at bounding box center [498, 281] width 51 height 15
click at [510, 323] on li "Level 2 (l2)" at bounding box center [498, 327] width 51 height 14
click at [585, 283] on div at bounding box center [591, 282] width 49 height 14
paste input "1646"
type input "1646"
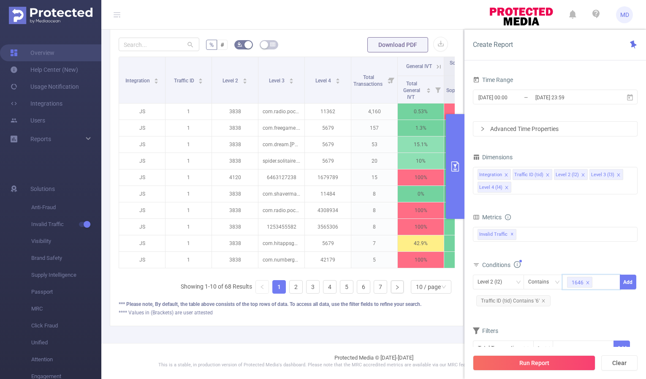
paste input "1647"
type input "1647"
paste input "1648"
type input "1648"
paste input "1649"
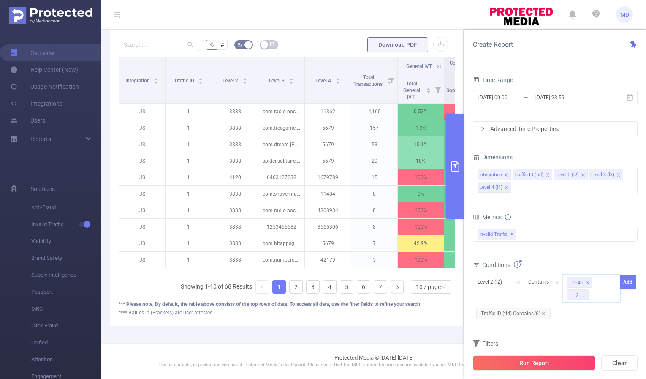
type input "1649"
paste input "1650"
type input "1650"
paste input "1651"
type input "1651"
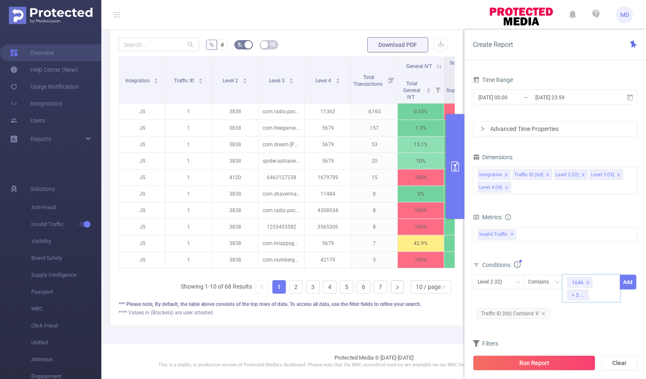
paste input "1869"
type input "1869"
paste input "2101"
type input "2101"
paste input "2143"
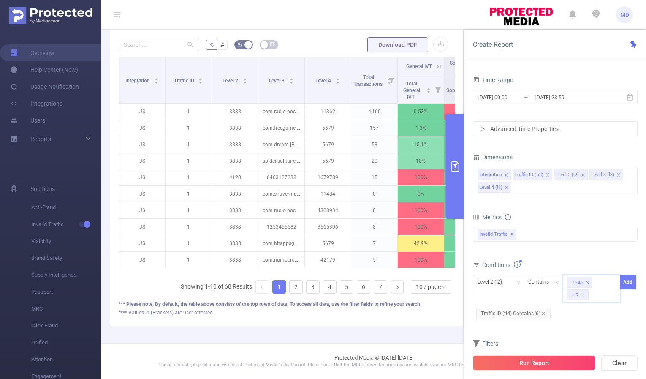
type input "2143"
paste input "2433"
type input "2433"
paste input "2633"
type input "2633"
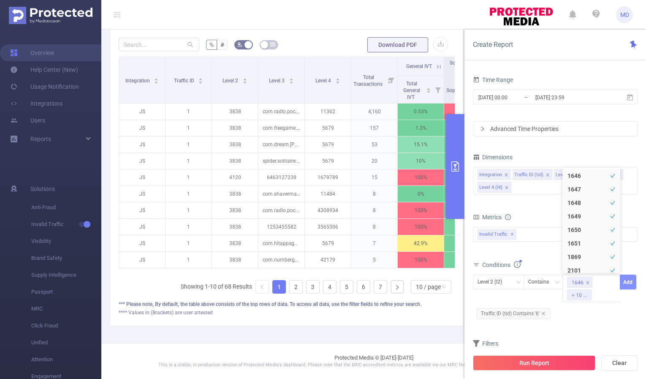
click at [629, 284] on button "Add" at bounding box center [628, 281] width 16 height 15
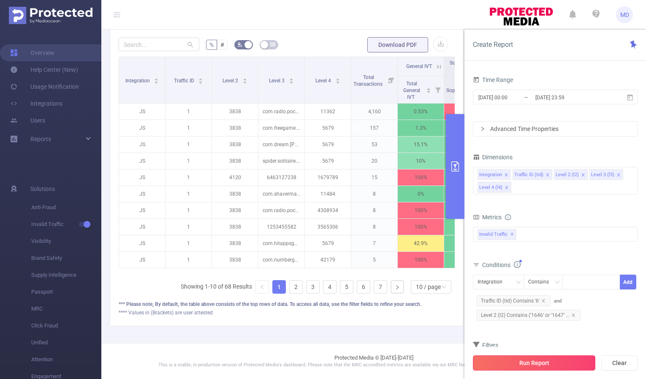
click at [524, 363] on button "Run Report" at bounding box center [534, 362] width 122 height 15
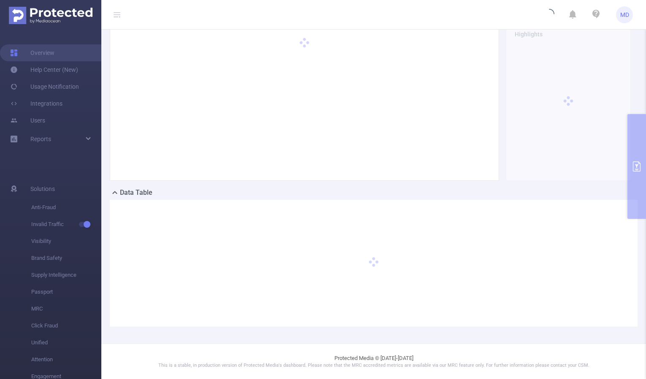
scroll to position [0, 0]
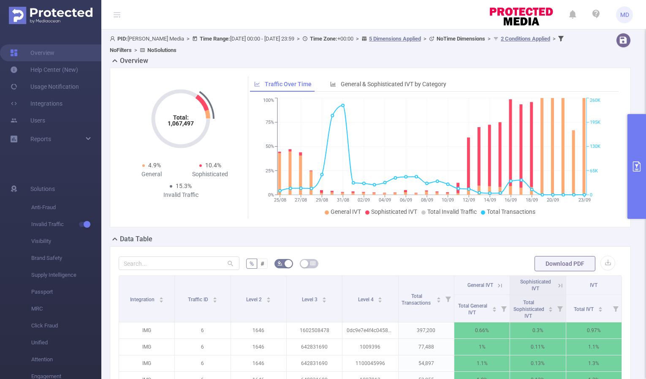
click at [632, 172] on button "primary" at bounding box center [636, 166] width 19 height 105
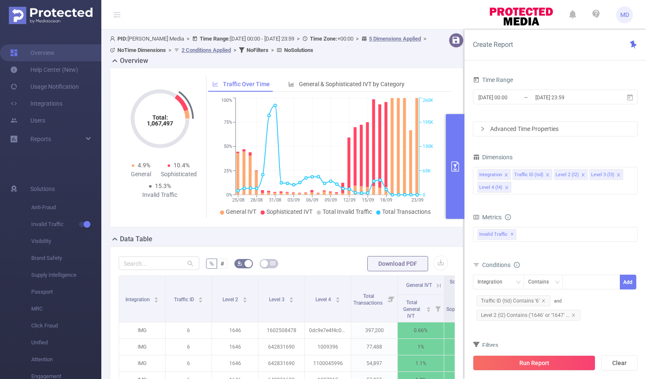
click at [453, 170] on icon "primary" at bounding box center [455, 166] width 10 height 10
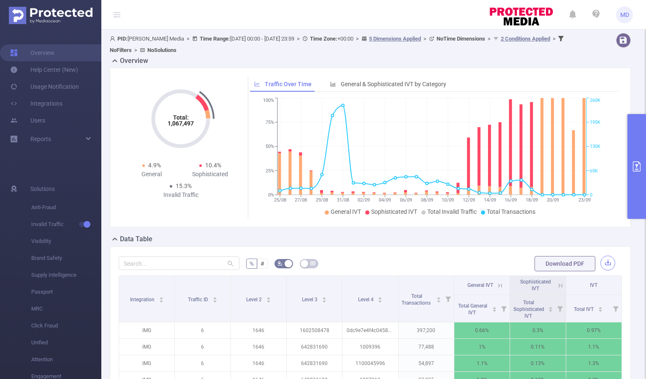
click at [604, 262] on button "button" at bounding box center [607, 262] width 15 height 15
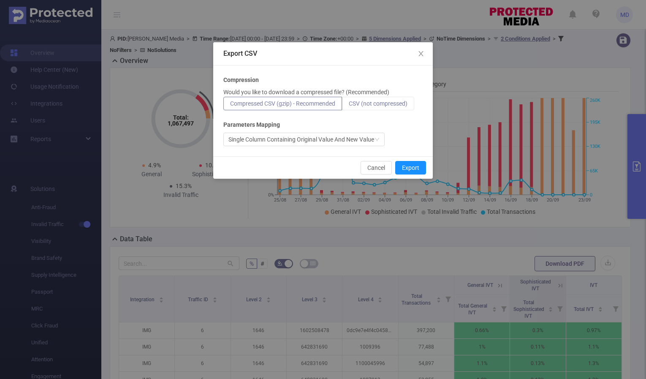
click at [380, 103] on span "CSV (not compressed)" at bounding box center [378, 103] width 59 height 7
click at [349, 106] on input "CSV (not compressed)" at bounding box center [349, 106] width 0 height 0
click at [410, 169] on button "Export" at bounding box center [410, 168] width 31 height 14
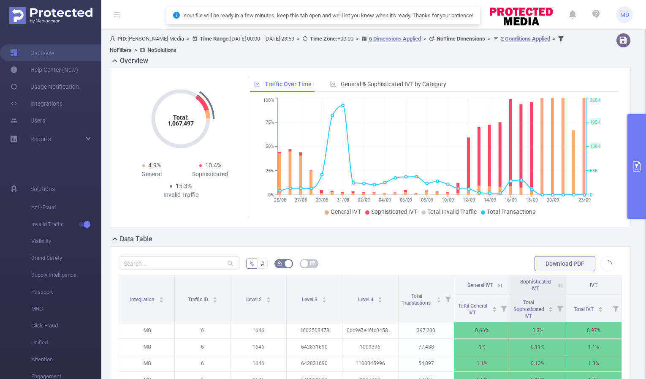
click at [635, 168] on icon "primary" at bounding box center [637, 166] width 8 height 10
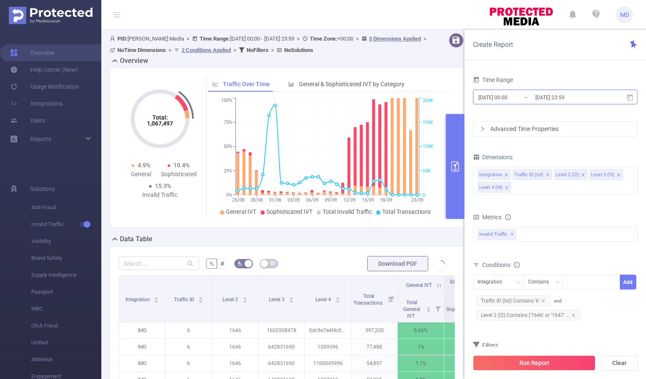
click at [545, 96] on input "2025-09-23 23:59" at bounding box center [568, 97] width 68 height 11
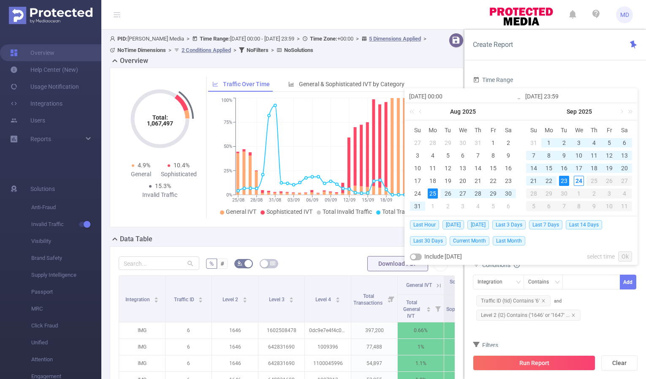
click at [555, 76] on div "Time Range" at bounding box center [555, 81] width 165 height 14
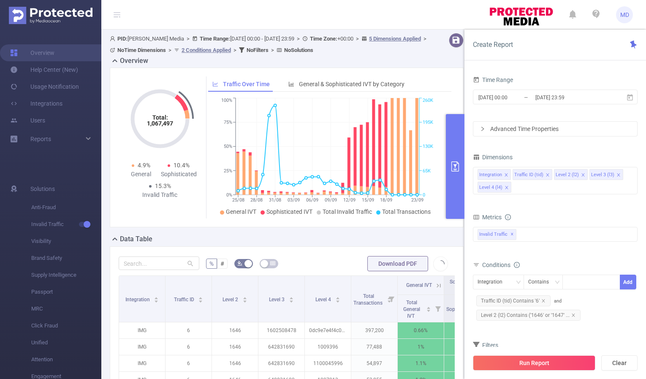
click at [455, 169] on icon "primary" at bounding box center [455, 166] width 8 height 10
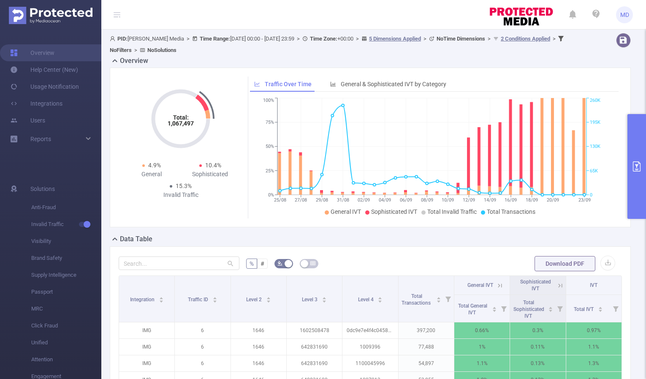
click at [632, 165] on icon "primary" at bounding box center [636, 166] width 10 height 10
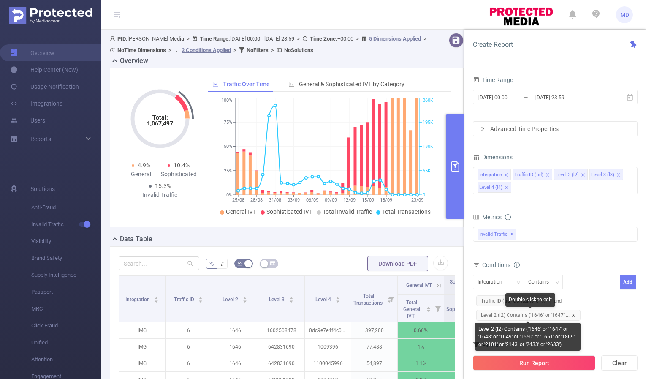
click at [572, 315] on icon "icon: close" at bounding box center [573, 315] width 4 height 4
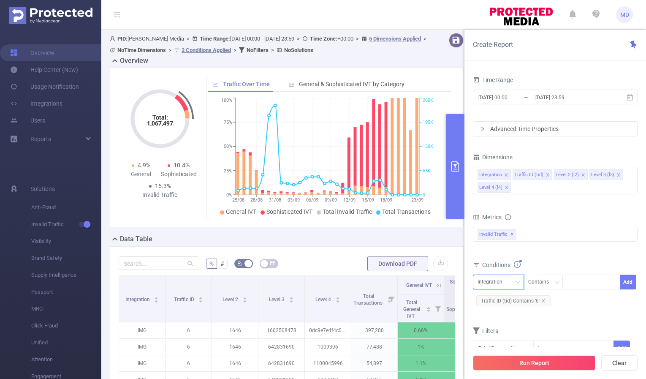
click at [517, 281] on icon "icon: down" at bounding box center [517, 281] width 5 height 5
click at [507, 326] on li "Level 2 (l2)" at bounding box center [498, 327] width 51 height 14
click at [577, 284] on div at bounding box center [591, 282] width 49 height 14
paste input "1764"
type input "1764"
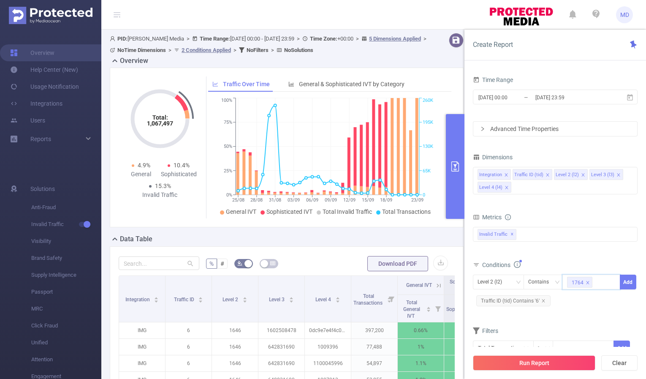
paste input "1825"
type input "1825"
paste input "1983"
type input "1983"
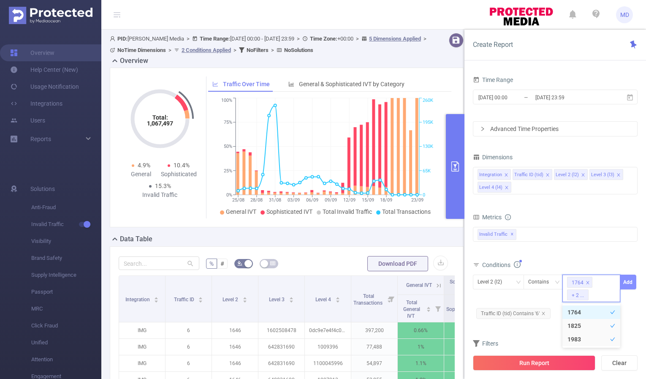
click at [631, 284] on button "Add" at bounding box center [628, 281] width 16 height 15
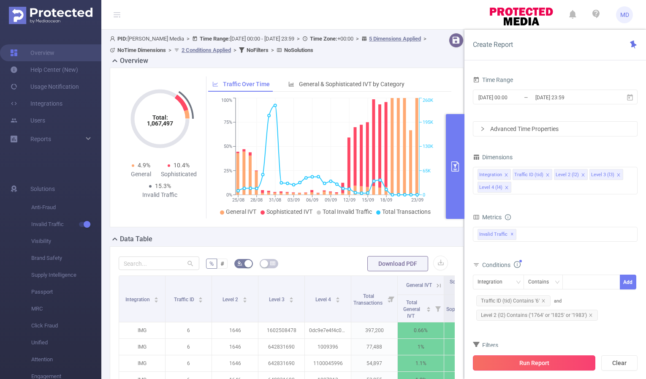
click at [530, 362] on button "Run Report" at bounding box center [534, 362] width 122 height 15
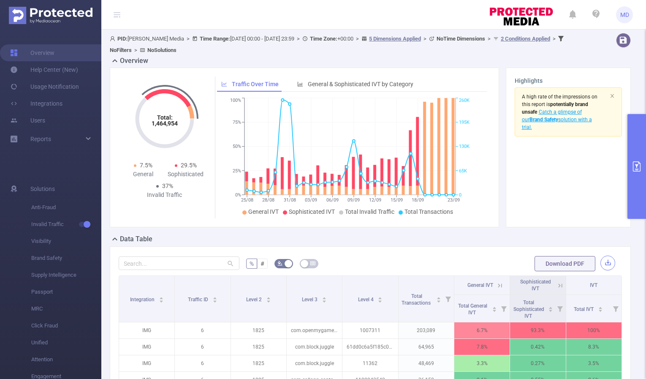
click at [604, 262] on button "button" at bounding box center [607, 262] width 15 height 15
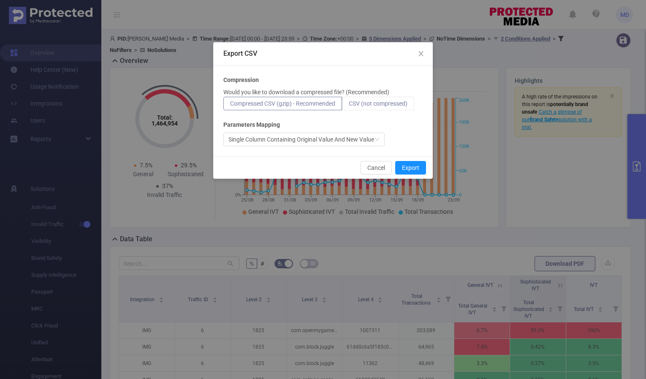
click at [396, 105] on span "CSV (not compressed)" at bounding box center [378, 103] width 59 height 7
click at [349, 106] on input "CSV (not compressed)" at bounding box center [349, 106] width 0 height 0
click at [419, 167] on button "Export" at bounding box center [410, 168] width 31 height 14
